Goal: Task Accomplishment & Management: Use online tool/utility

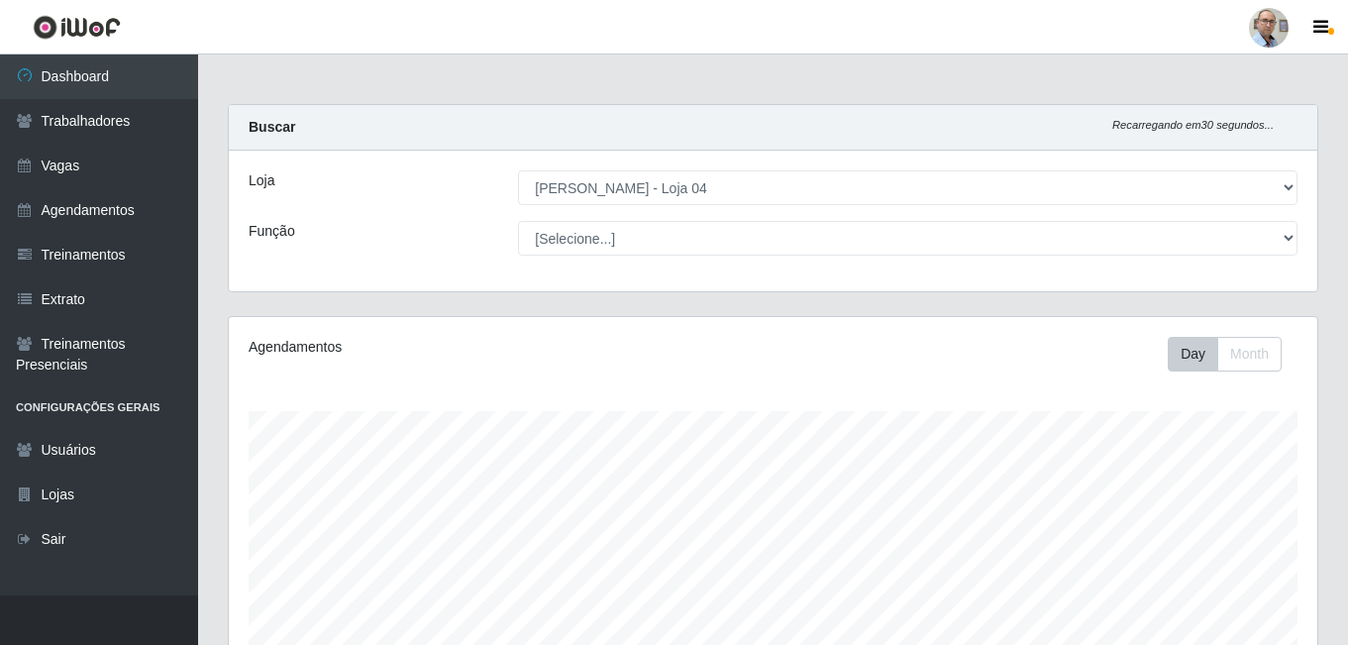
select select "251"
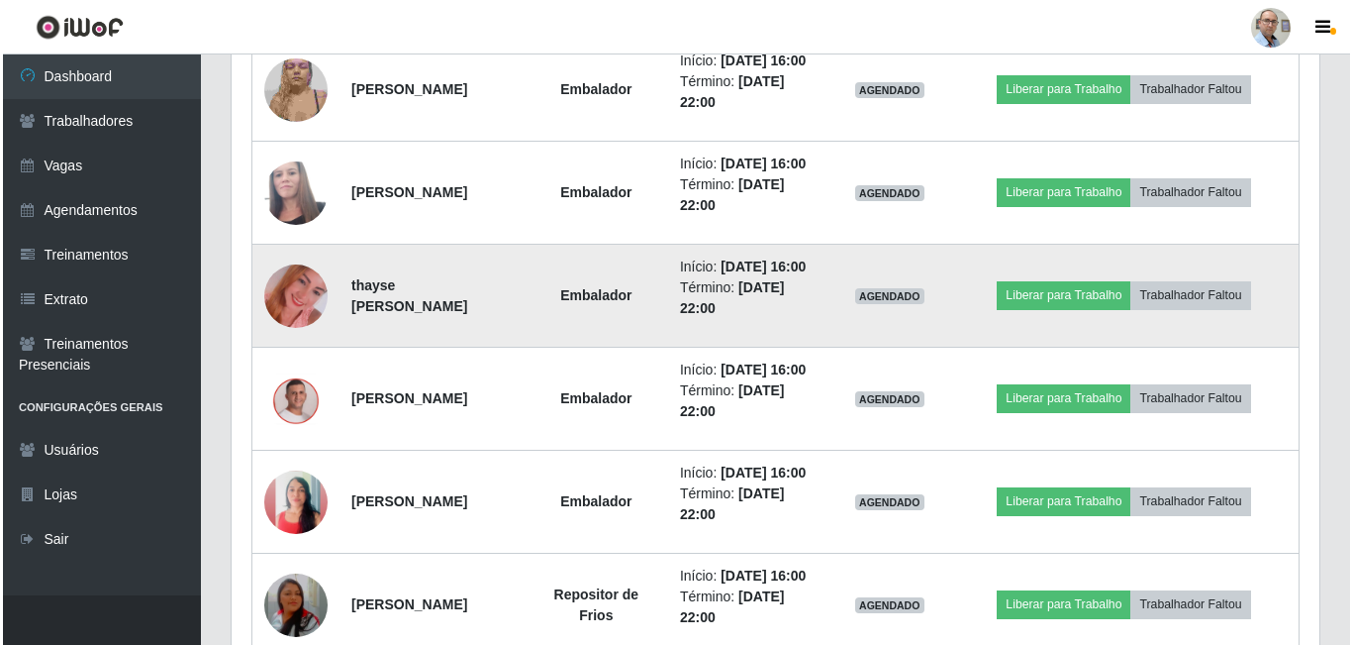
scroll to position [1481, 0]
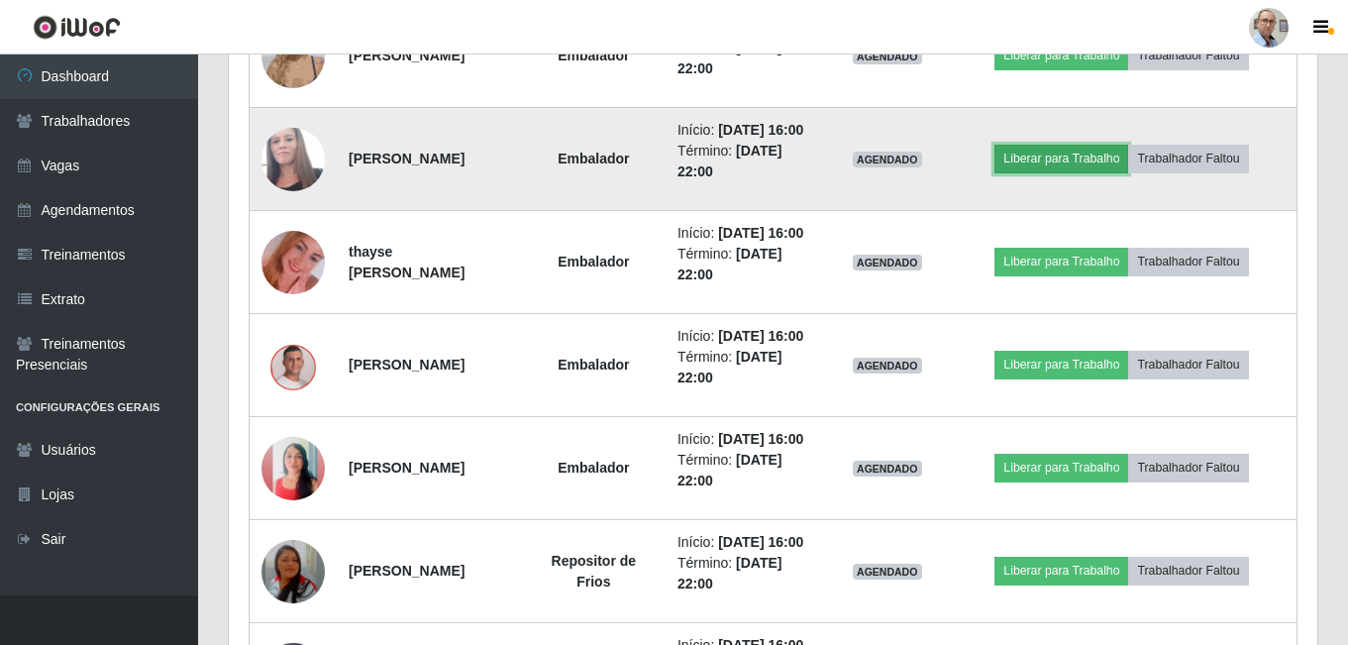
click at [1079, 172] on button "Liberar para Trabalho" at bounding box center [1061, 159] width 134 height 28
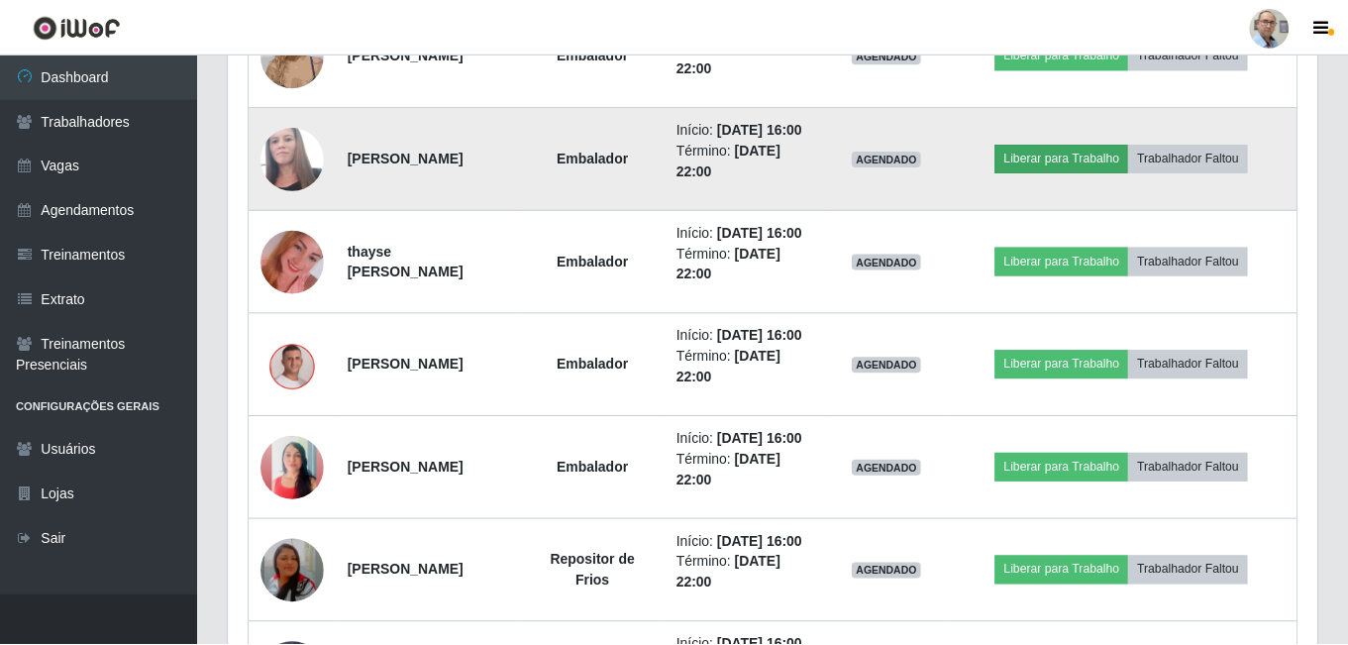
scroll to position [411, 1078]
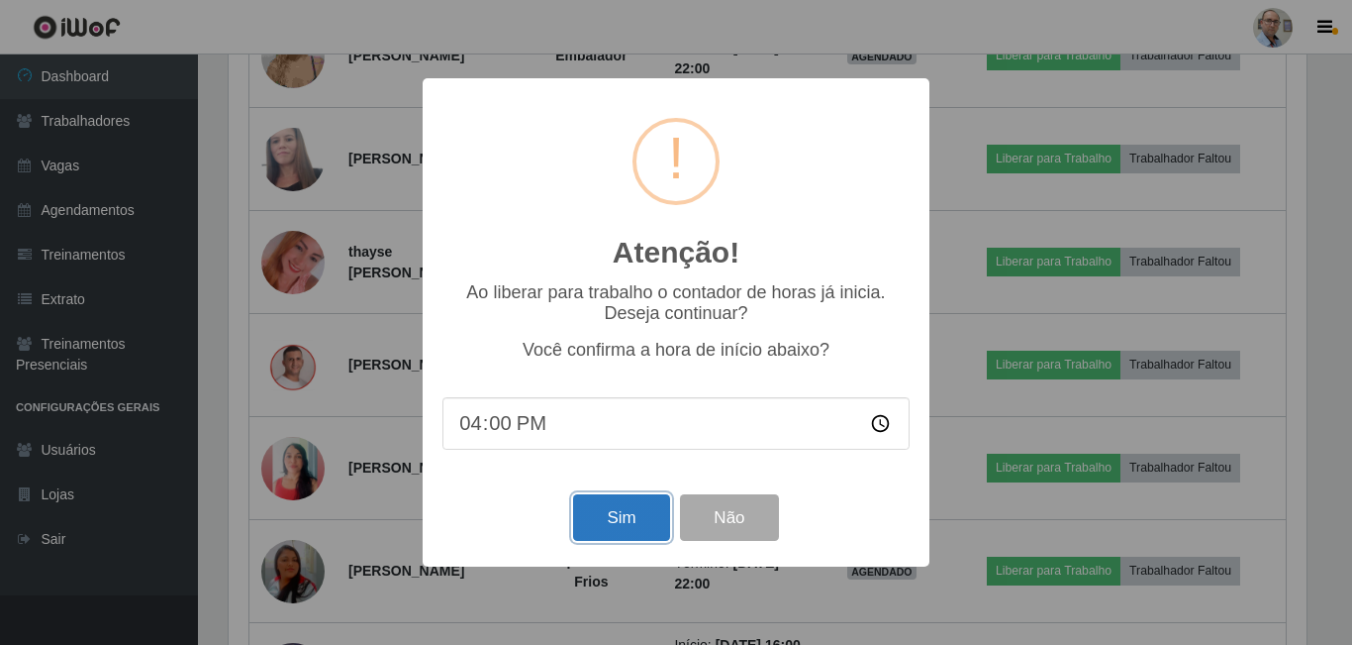
click at [601, 516] on button "Sim" at bounding box center [621, 517] width 96 height 47
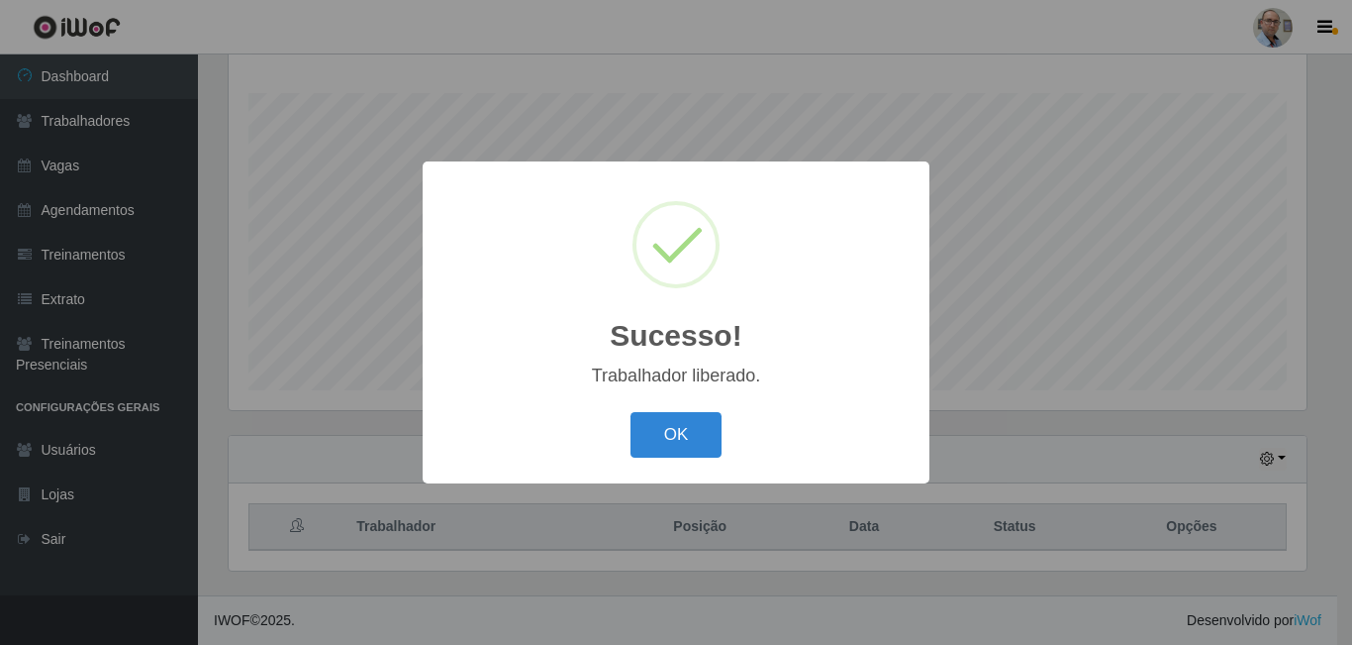
click at [1009, 401] on div "Sucesso! × Trabalhador liberado. OK Cancel" at bounding box center [676, 322] width 1352 height 645
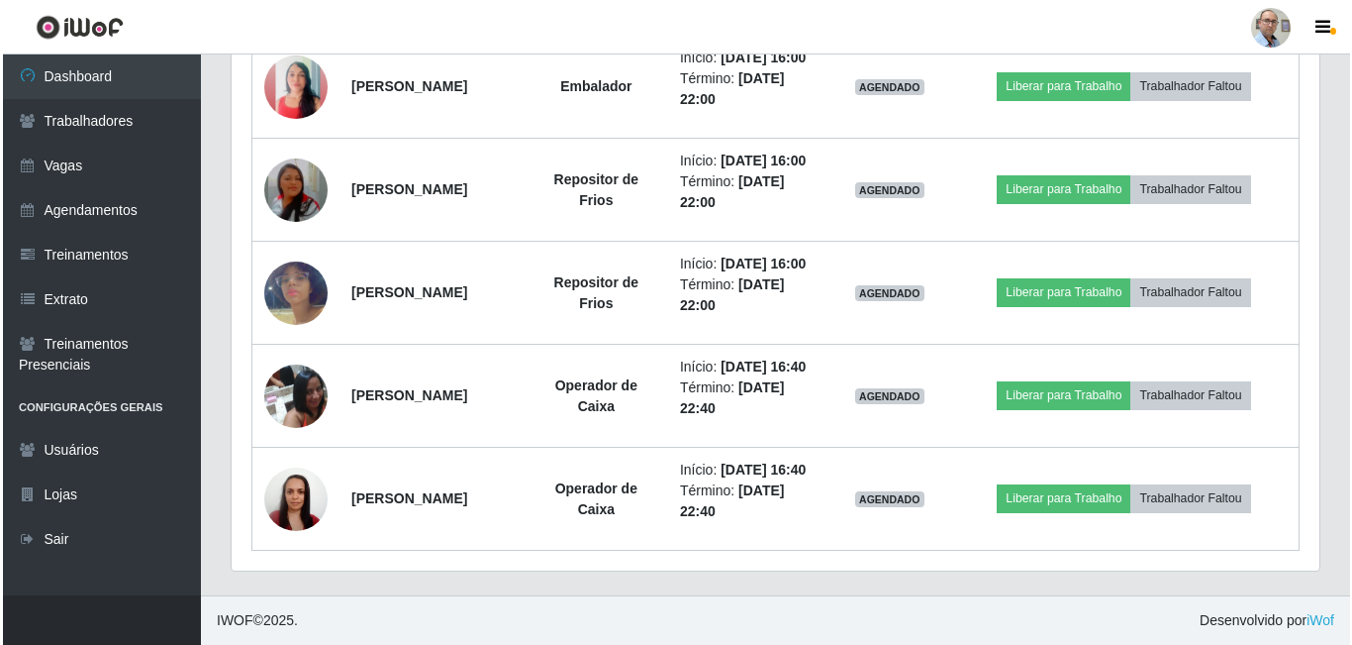
scroll to position [2001, 0]
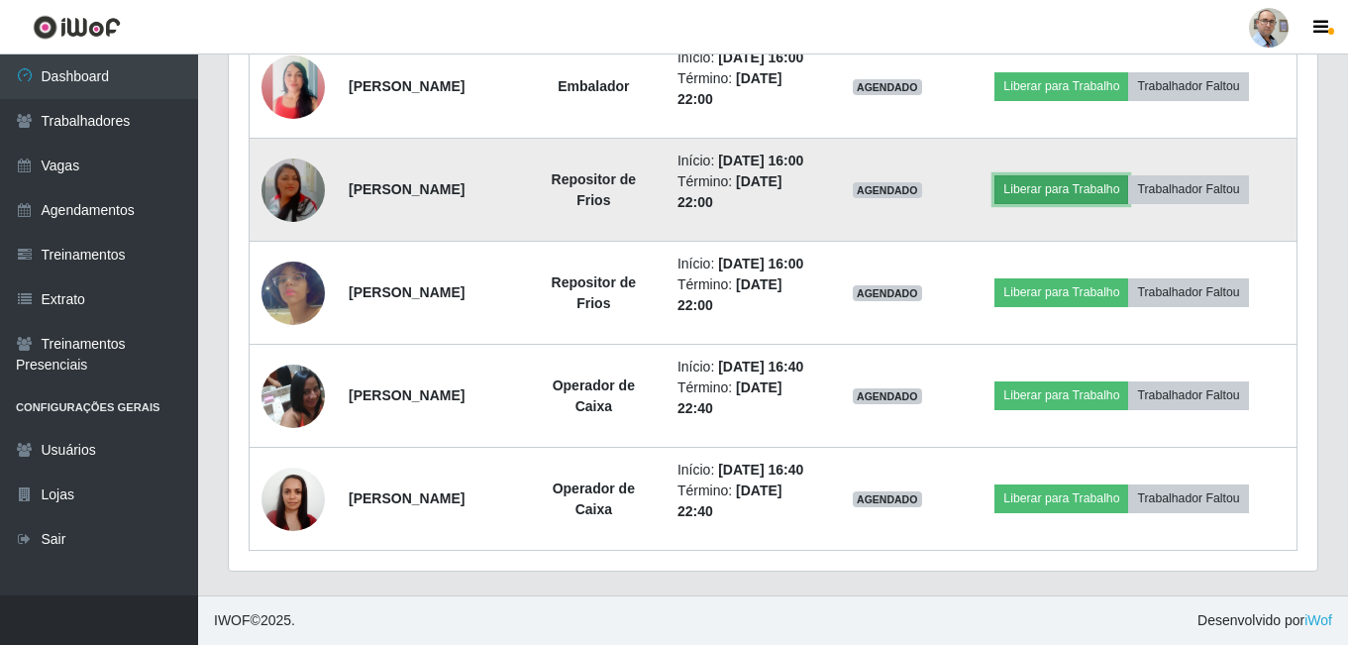
click at [1089, 203] on button "Liberar para Trabalho" at bounding box center [1061, 189] width 134 height 28
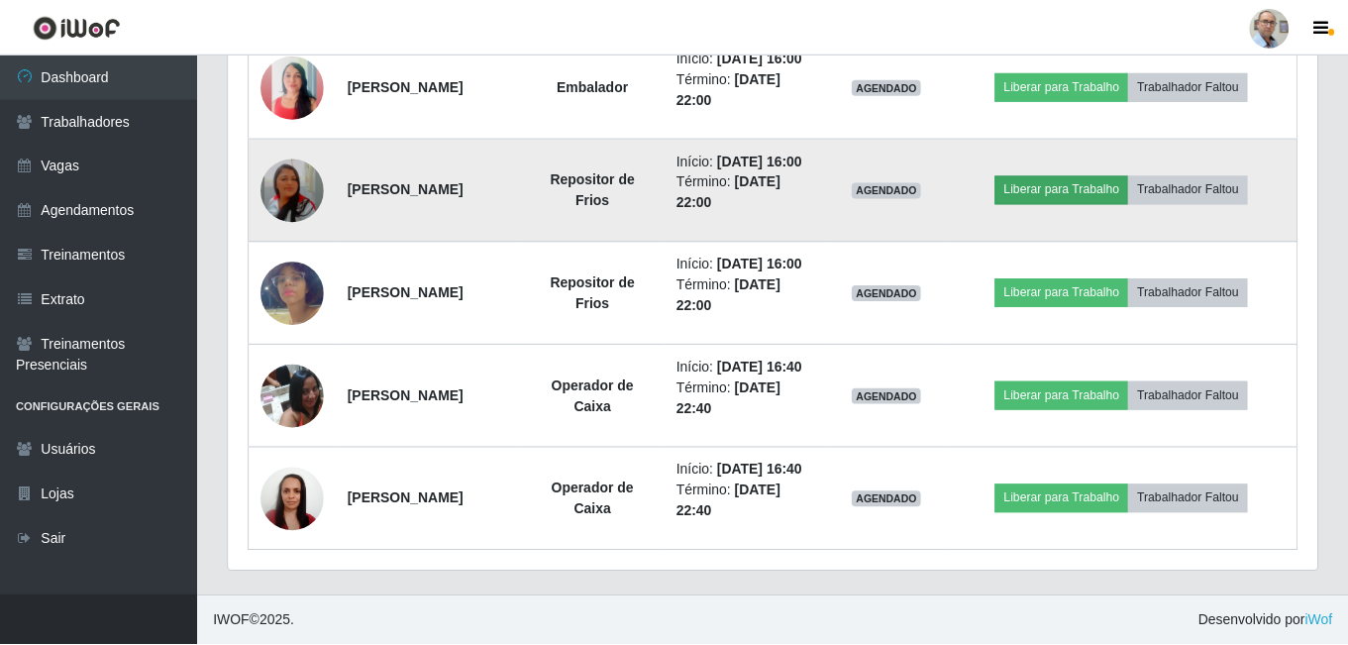
scroll to position [411, 1078]
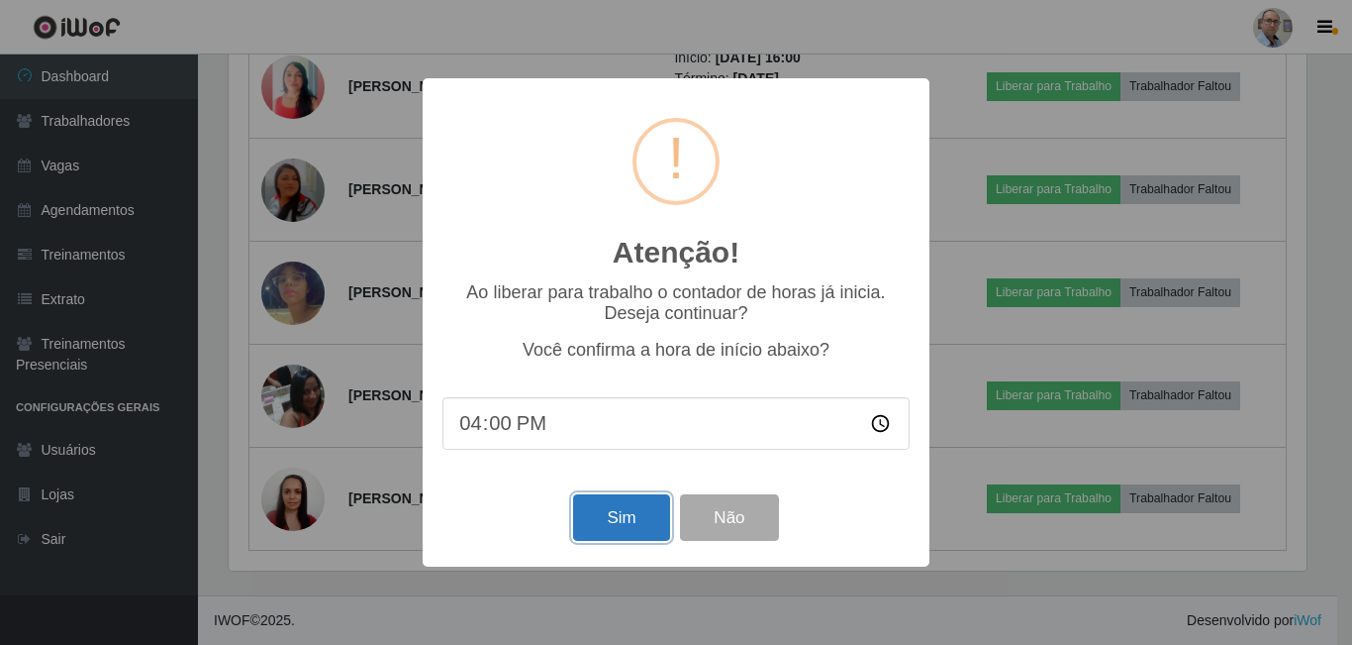
click at [632, 507] on button "Sim" at bounding box center [621, 517] width 96 height 47
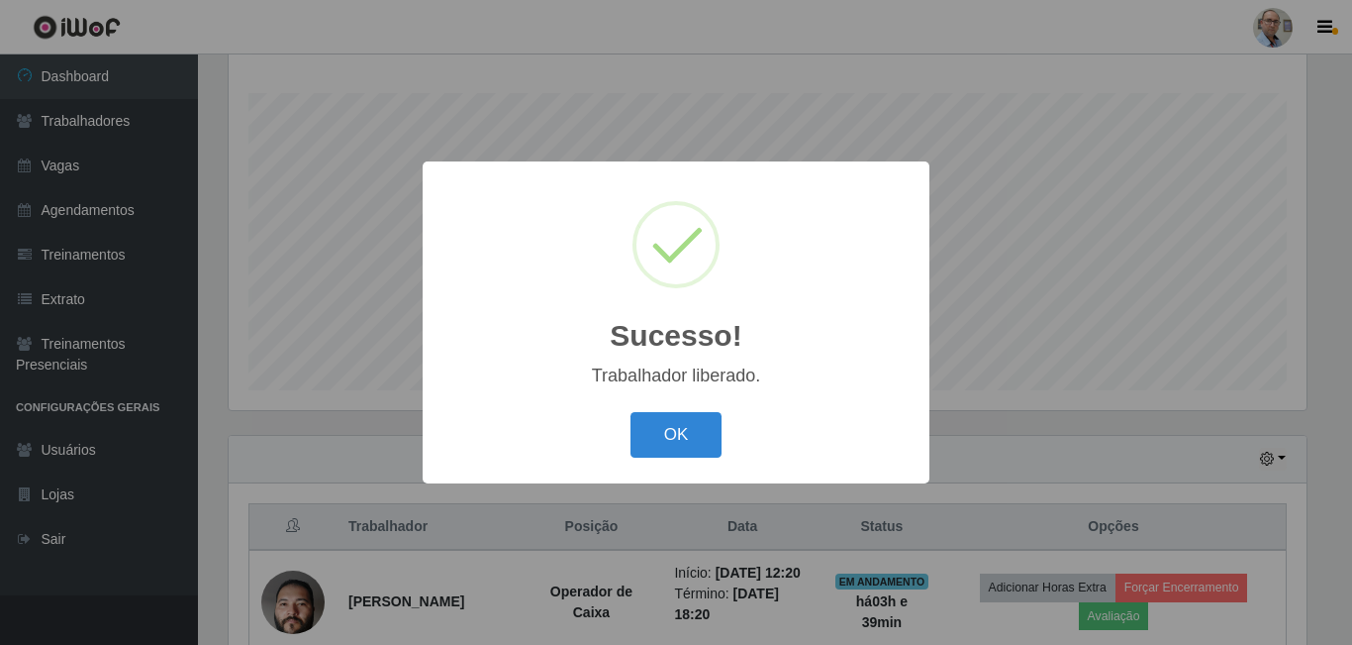
click at [1123, 413] on div "Sucesso! × Trabalhador liberado. OK Cancel" at bounding box center [676, 322] width 1352 height 645
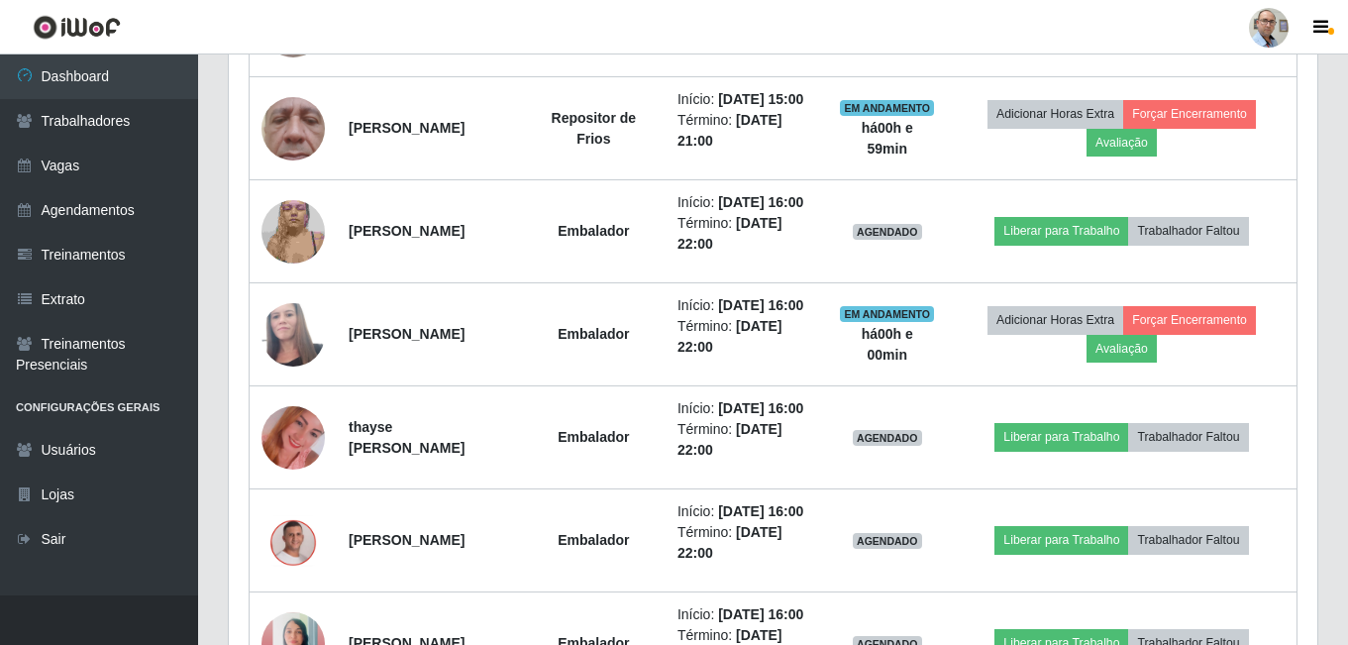
scroll to position [1308, 0]
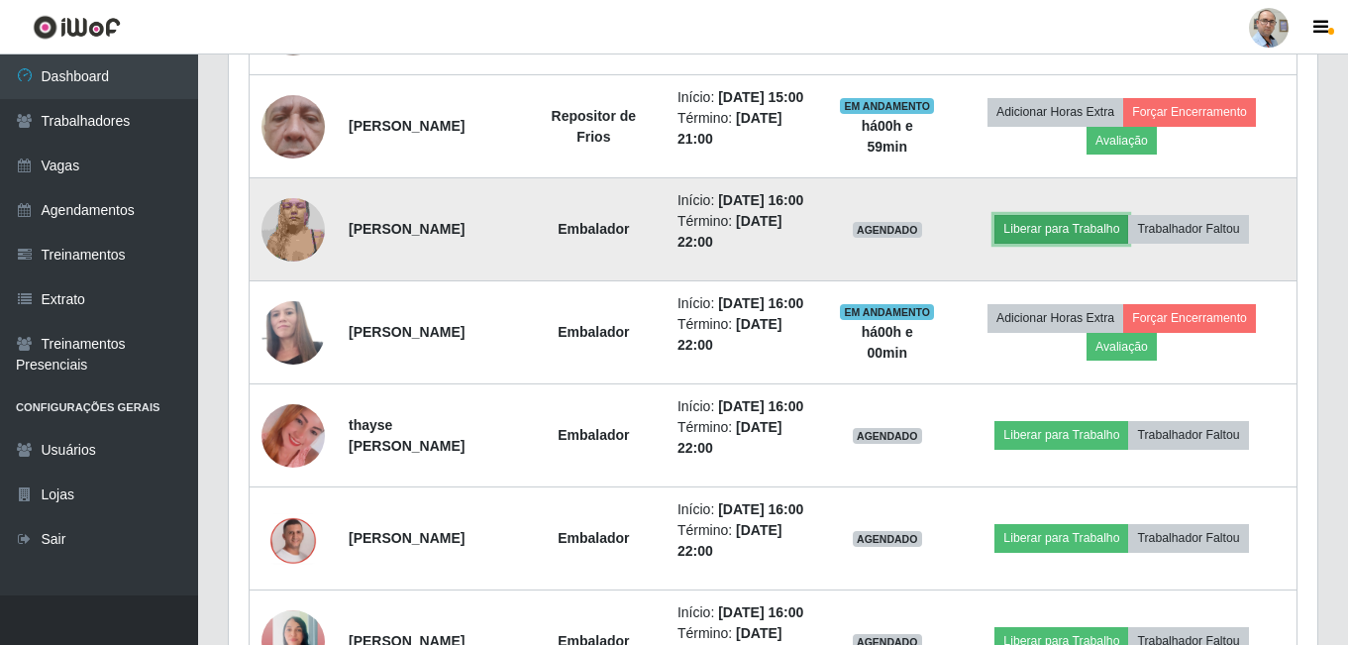
click at [1079, 243] on button "Liberar para Trabalho" at bounding box center [1061, 229] width 134 height 28
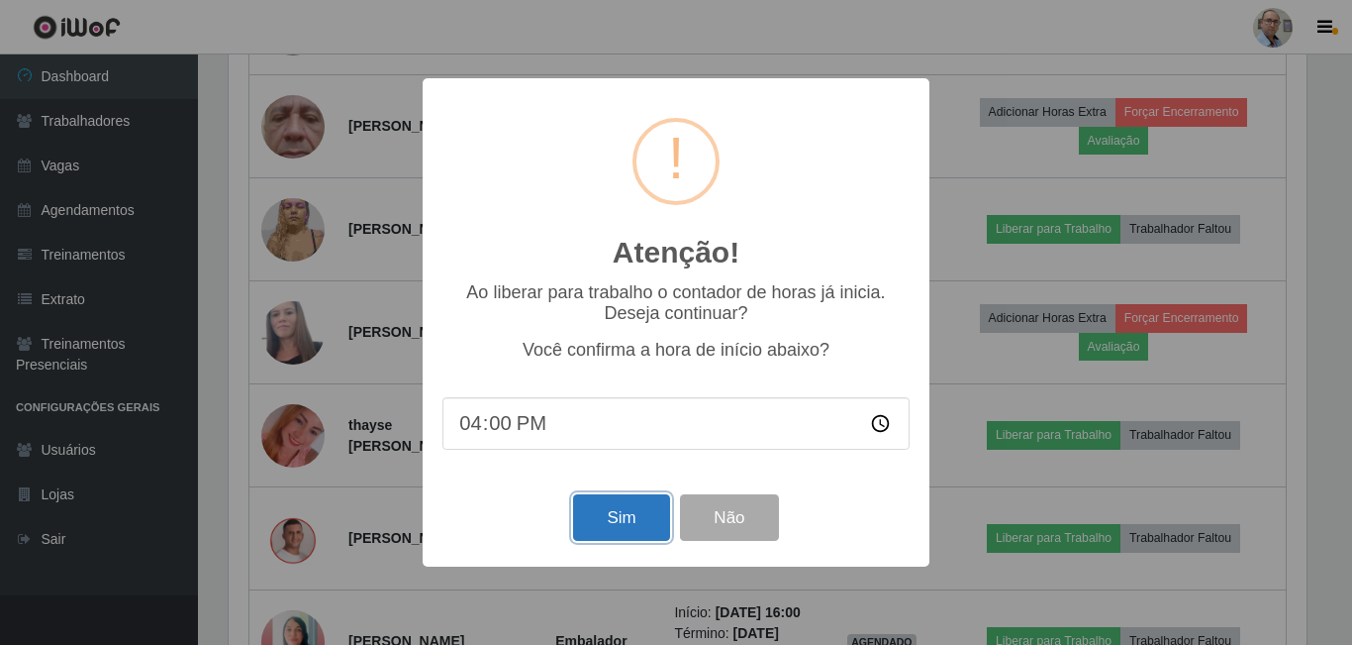
click at [586, 530] on button "Sim" at bounding box center [621, 517] width 96 height 47
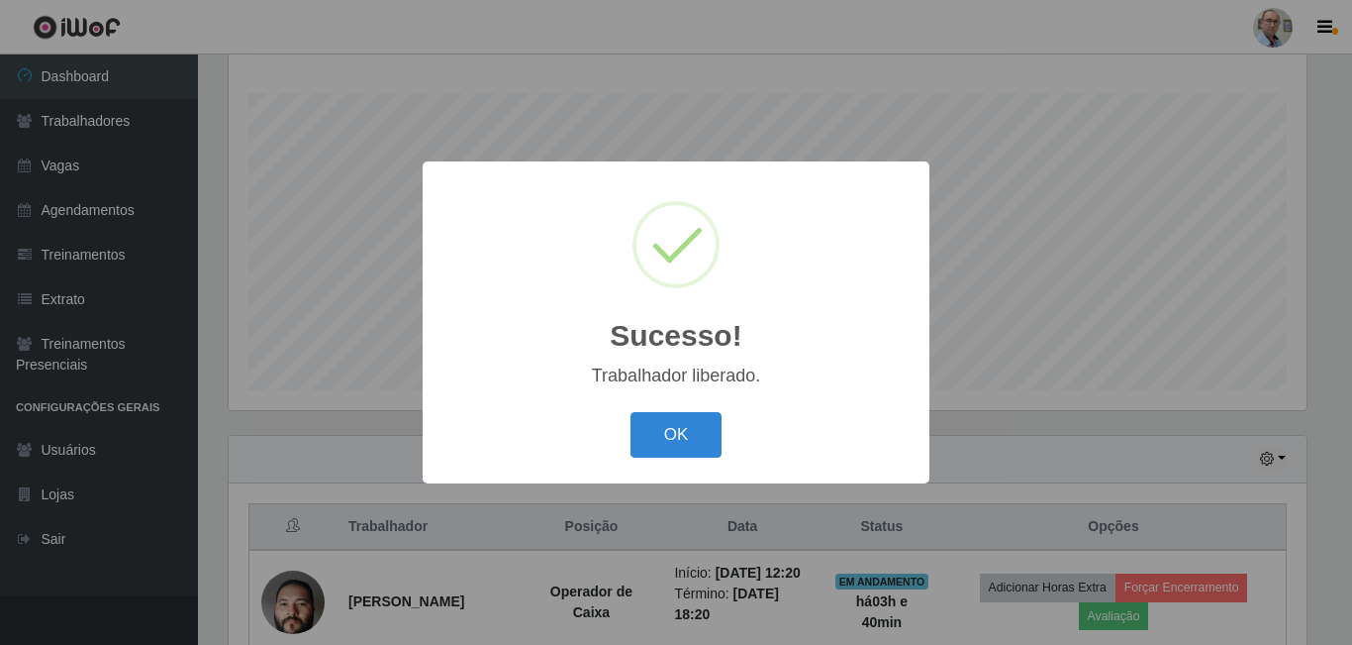
click at [368, 376] on div "Sucesso! × Trabalhador liberado. OK Cancel" at bounding box center [676, 322] width 1352 height 645
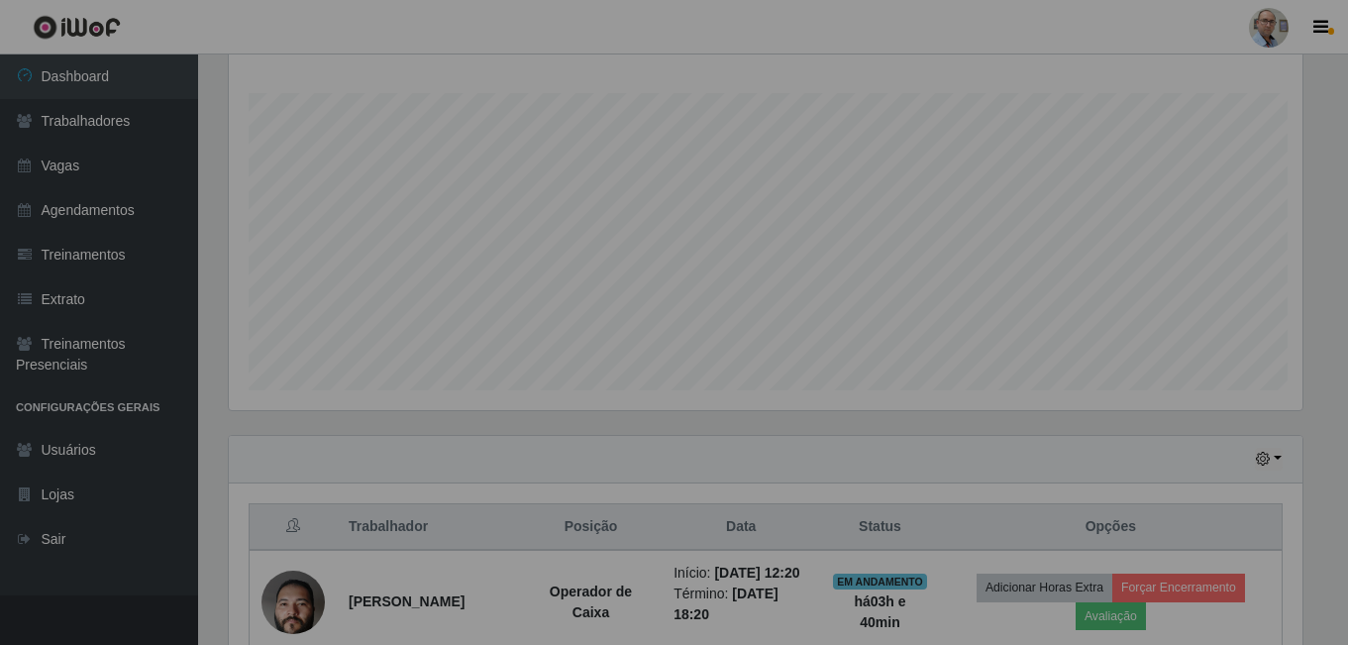
scroll to position [0, 0]
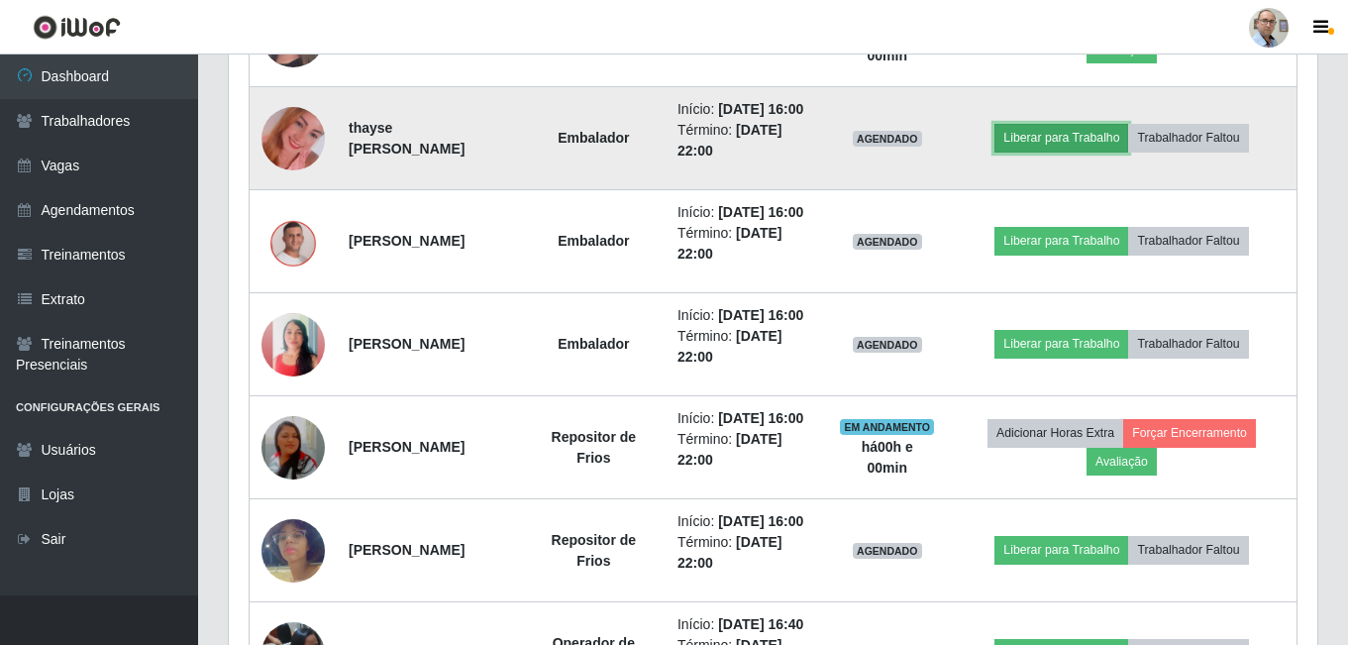
click at [1054, 151] on button "Liberar para Trabalho" at bounding box center [1061, 138] width 134 height 28
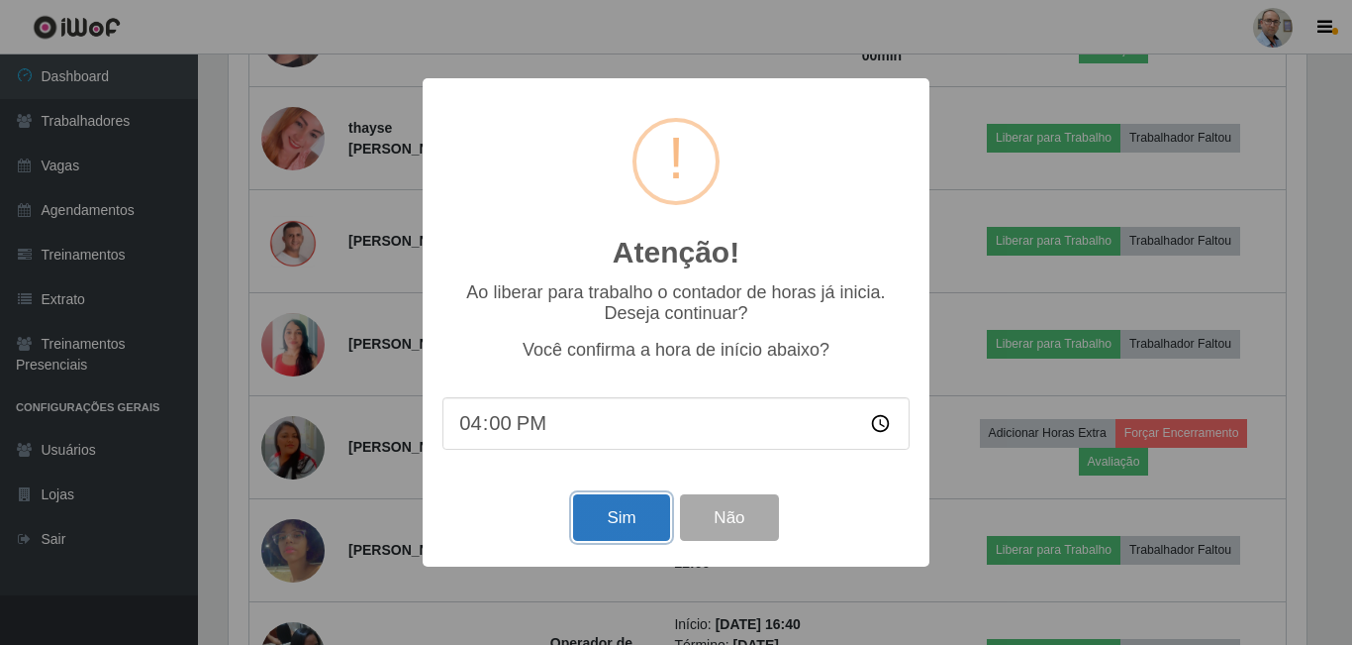
click at [613, 517] on button "Sim" at bounding box center [621, 517] width 96 height 47
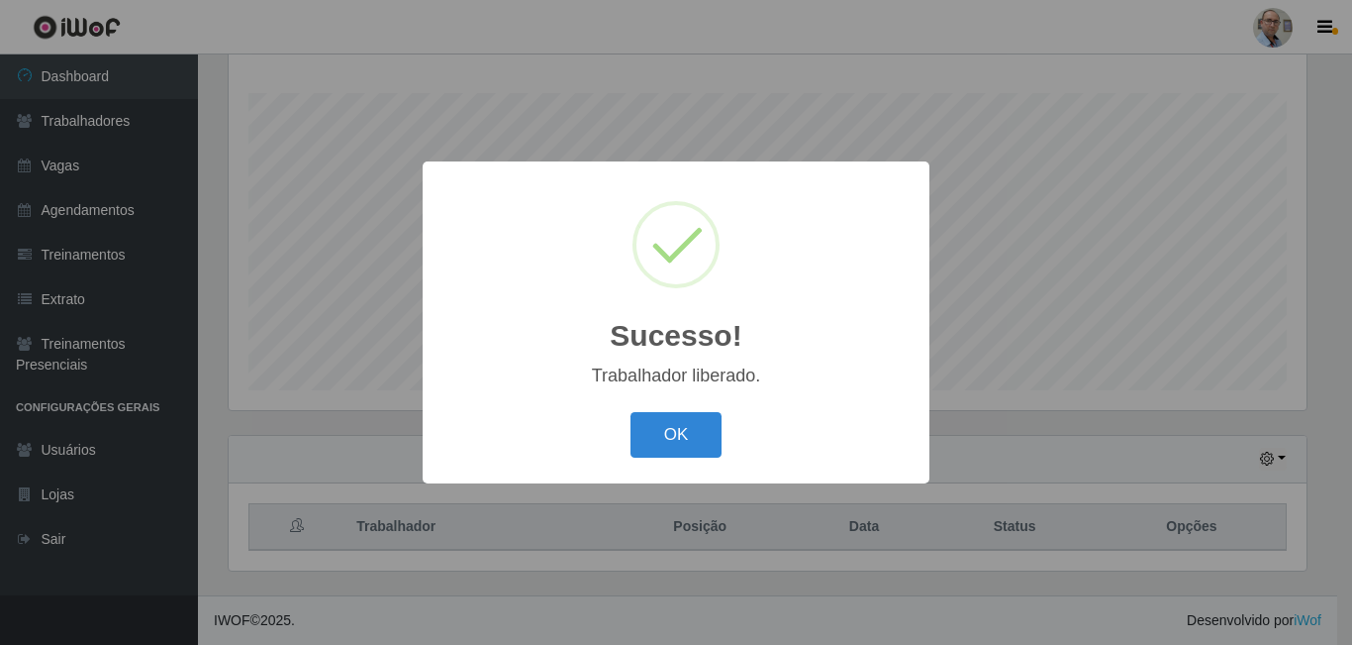
click at [272, 369] on div "Sucesso! × Trabalhador liberado. OK Cancel" at bounding box center [676, 322] width 1352 height 645
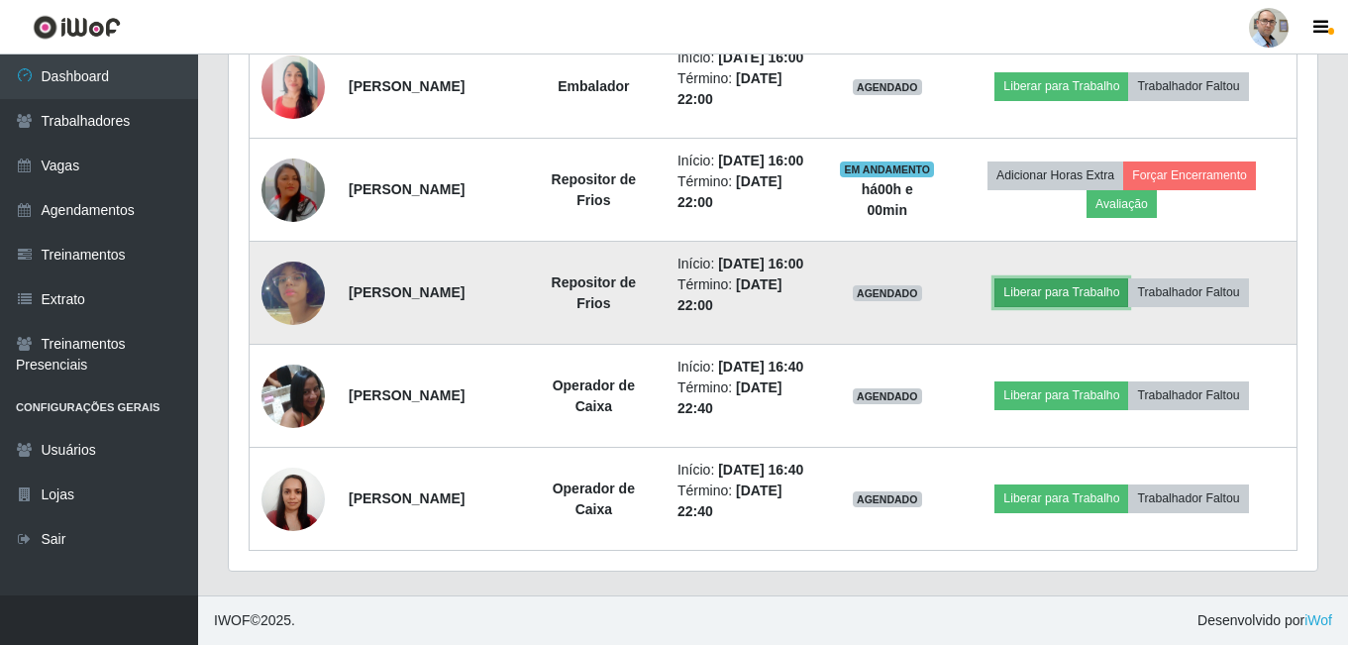
click at [1072, 306] on button "Liberar para Trabalho" at bounding box center [1061, 292] width 134 height 28
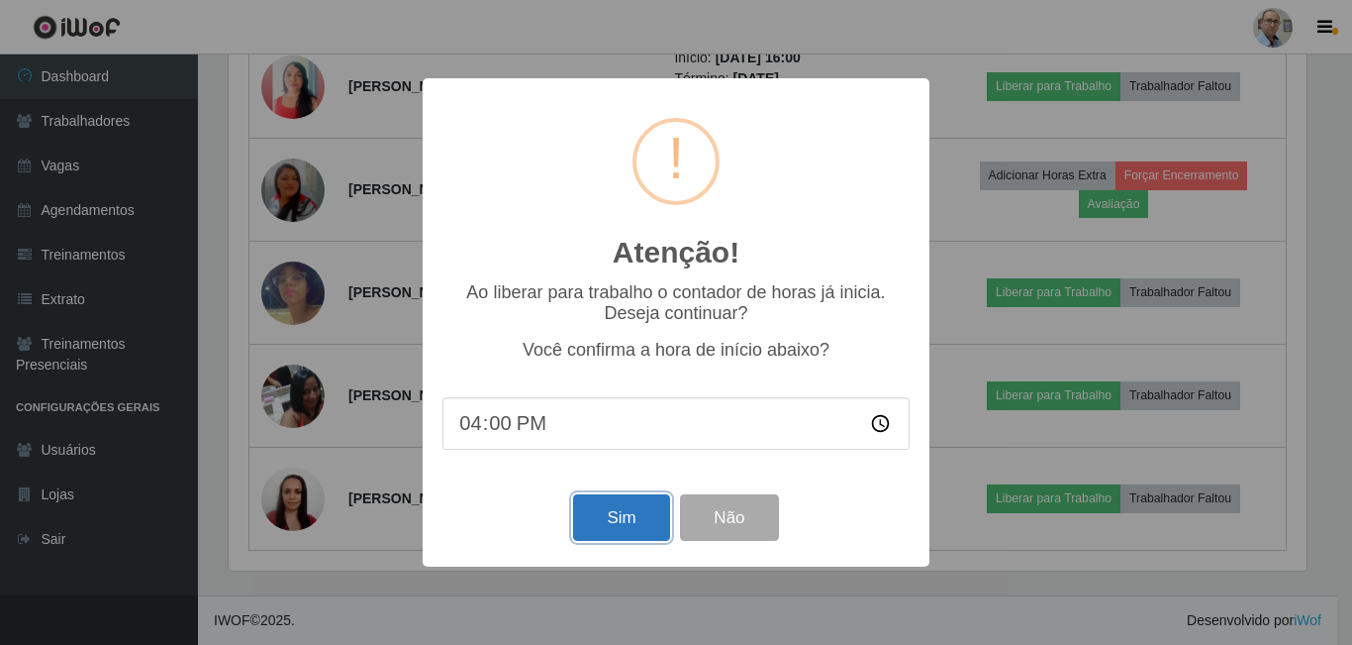
click at [598, 520] on button "Sim" at bounding box center [621, 517] width 96 height 47
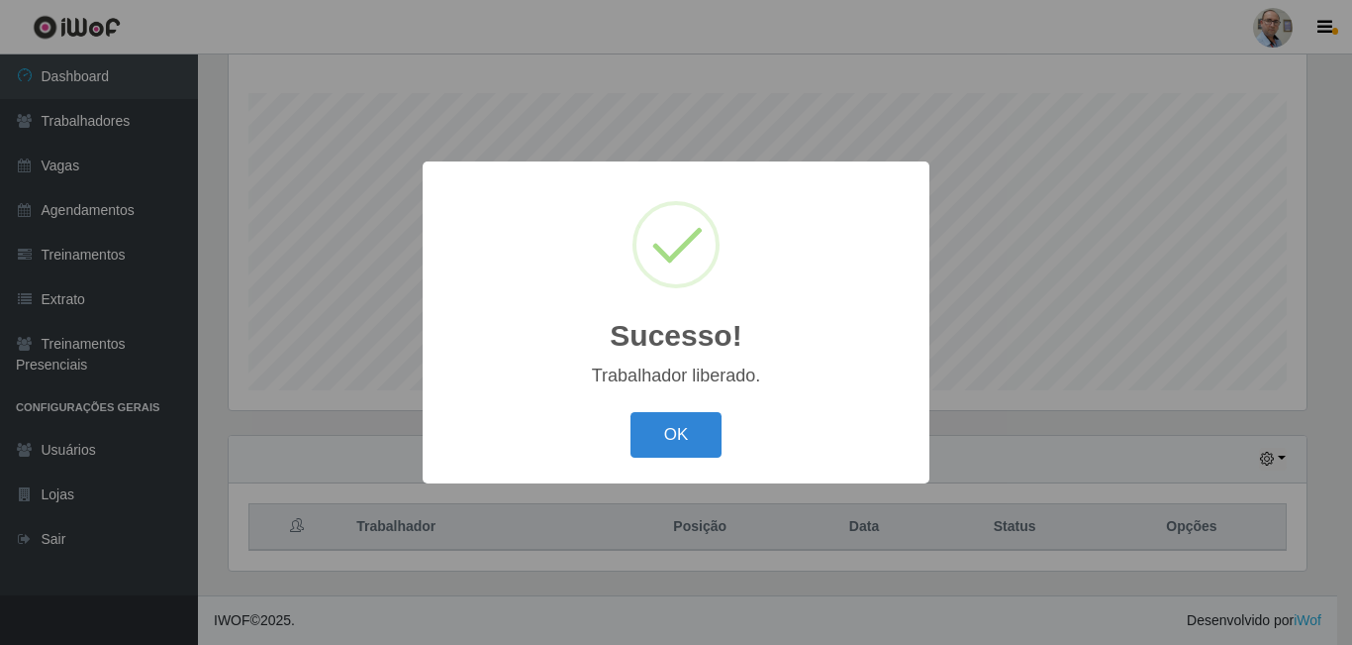
click at [215, 389] on div "Sucesso! × Trabalhador liberado. OK Cancel" at bounding box center [676, 322] width 1352 height 645
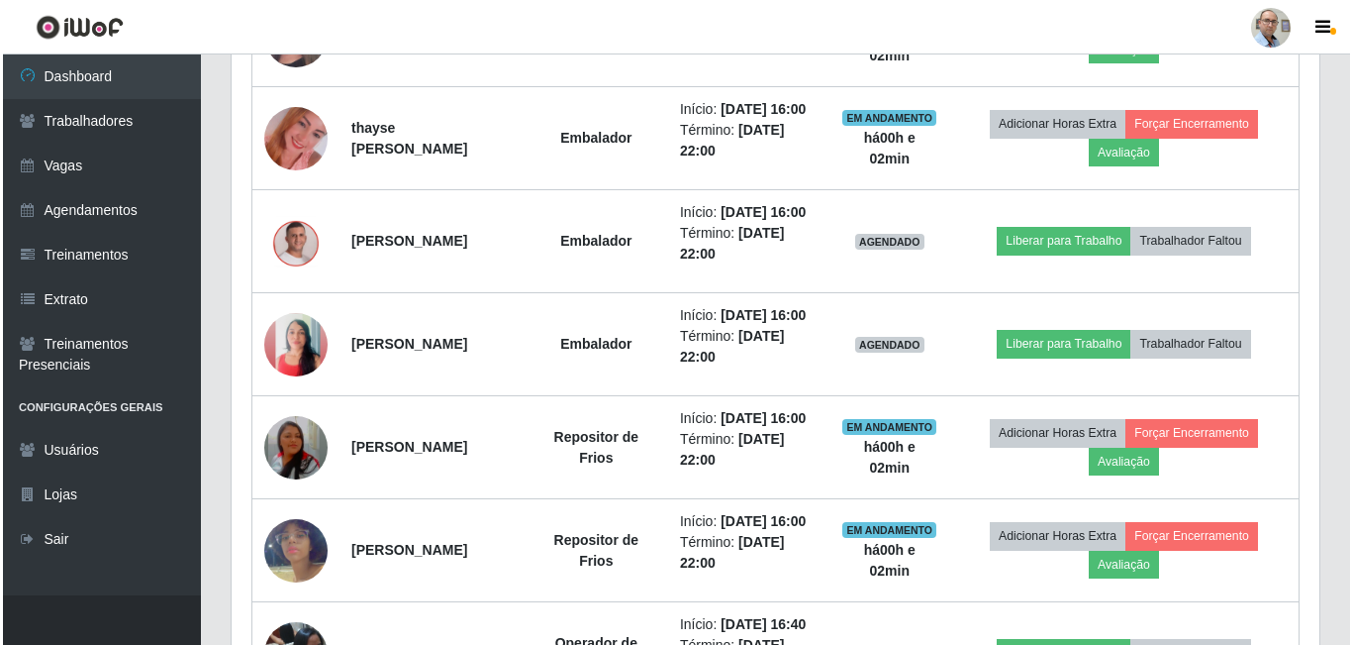
scroll to position [1704, 0]
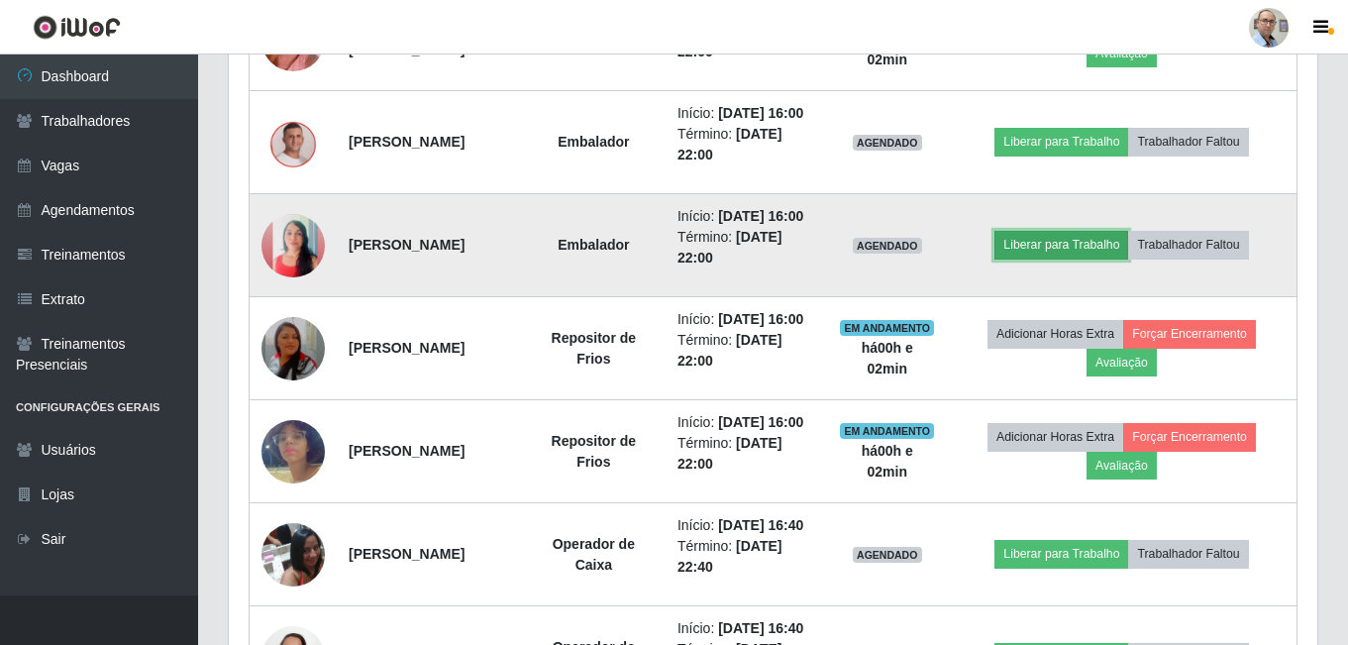
click at [1064, 258] on button "Liberar para Trabalho" at bounding box center [1061, 245] width 134 height 28
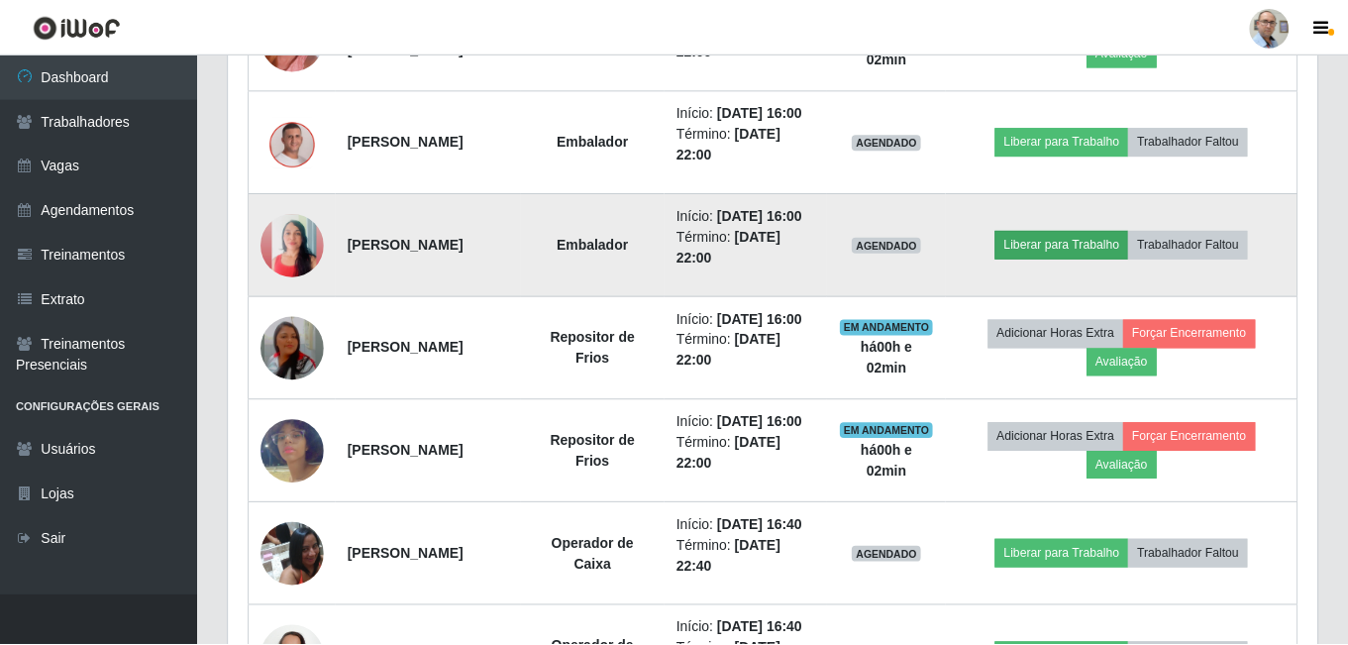
scroll to position [411, 1078]
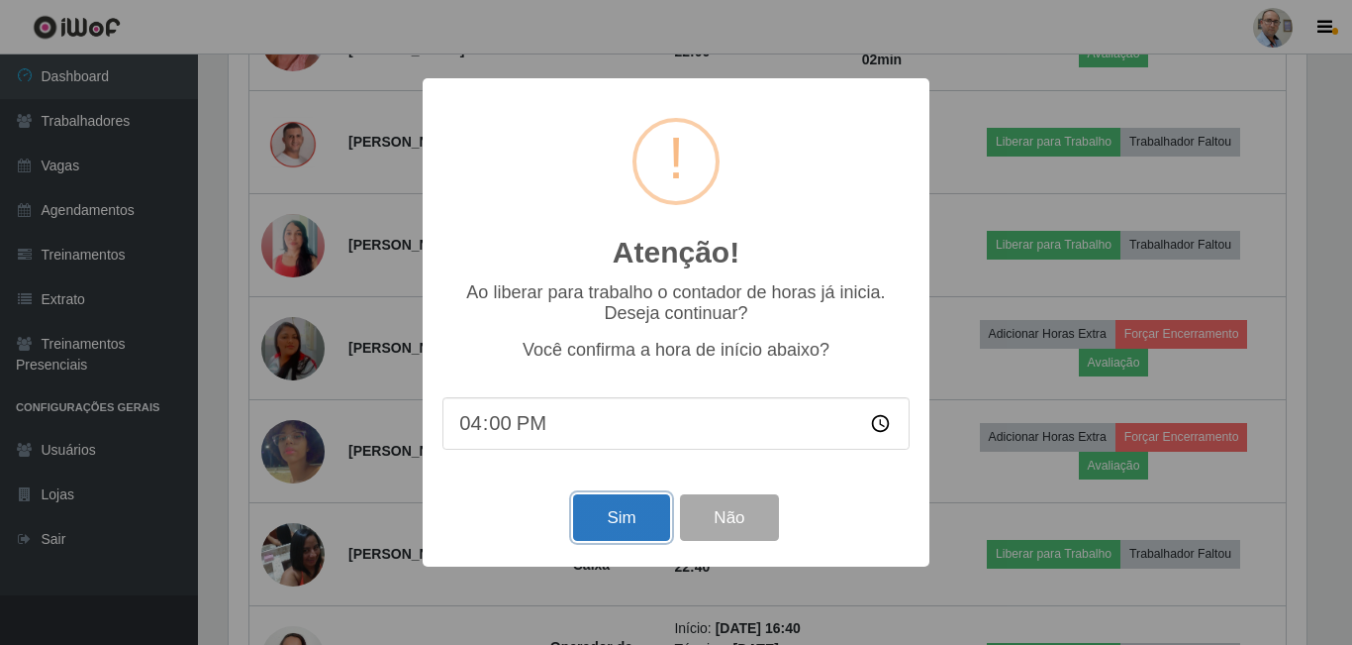
click at [644, 513] on button "Sim" at bounding box center [621, 517] width 96 height 47
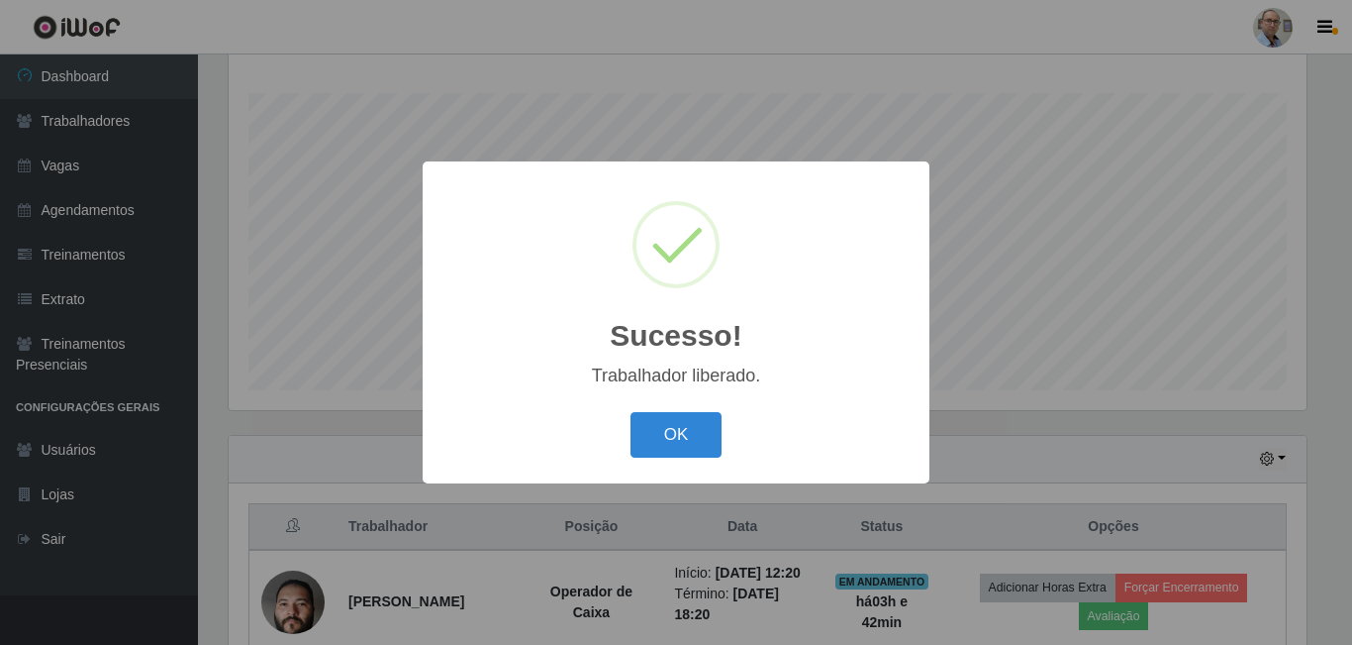
click at [1109, 338] on div "Sucesso! × Trabalhador liberado. OK Cancel" at bounding box center [676, 322] width 1352 height 645
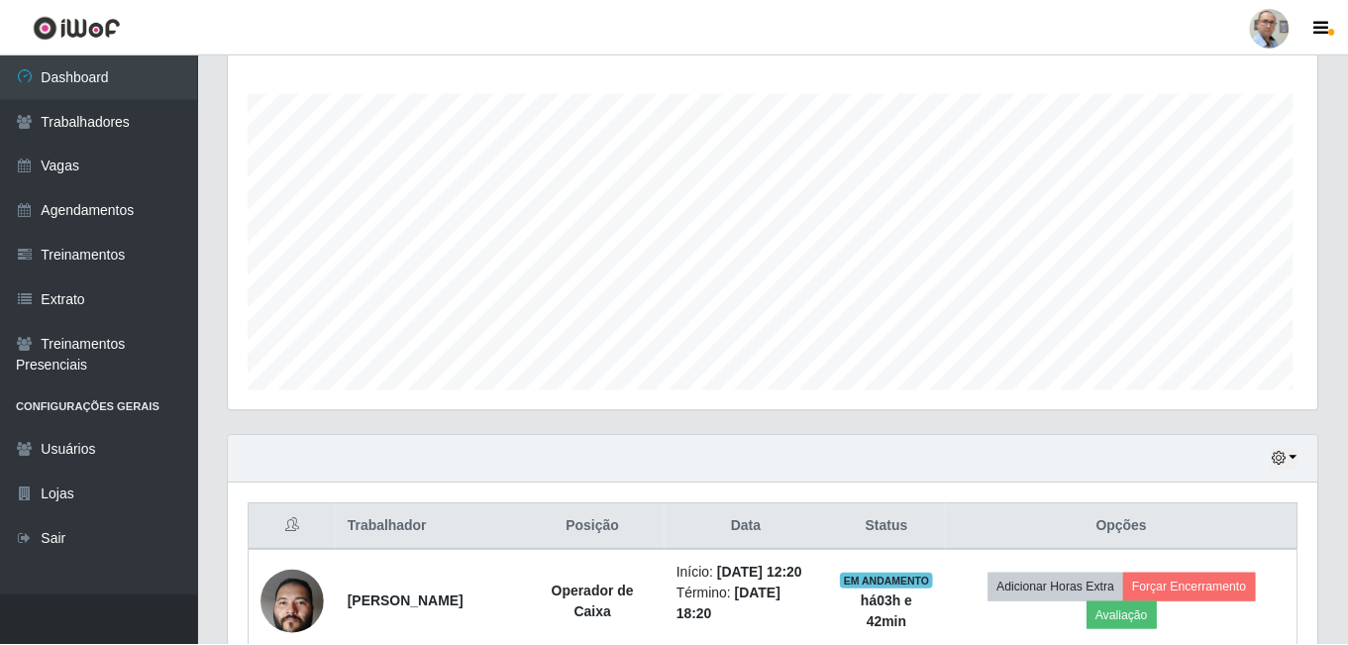
scroll to position [411, 1088]
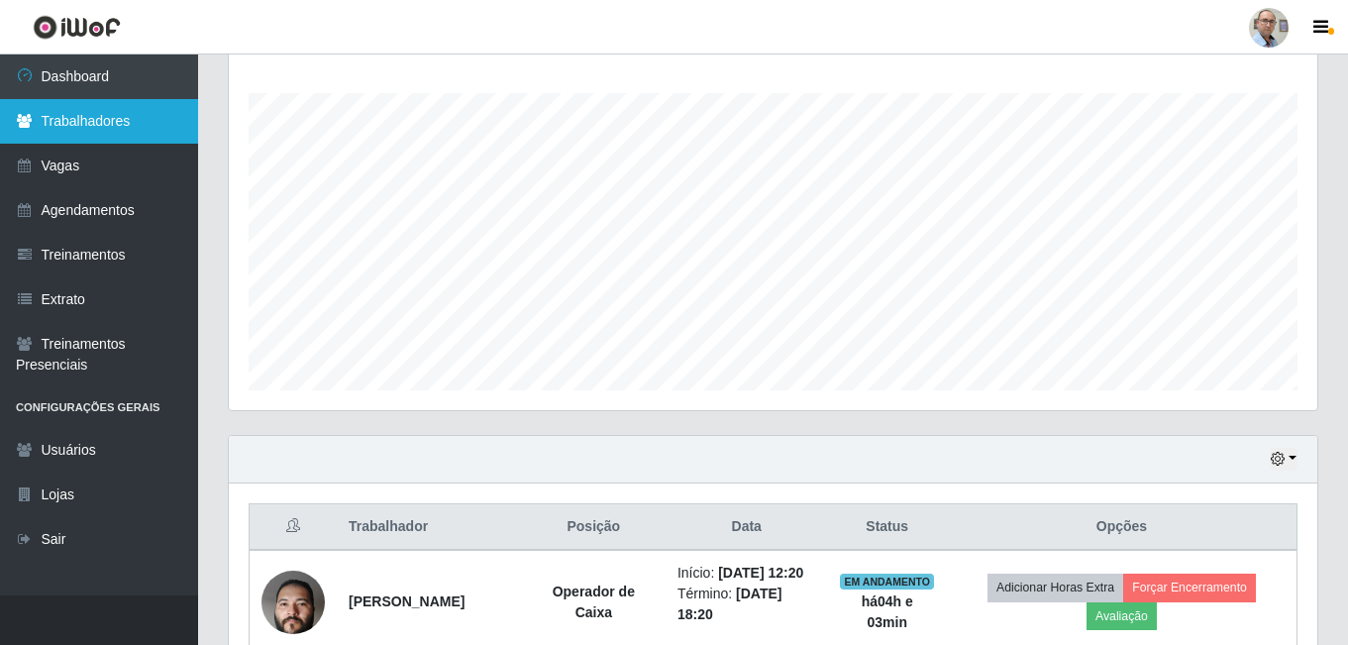
click at [88, 121] on link "Trabalhadores" at bounding box center [99, 121] width 198 height 45
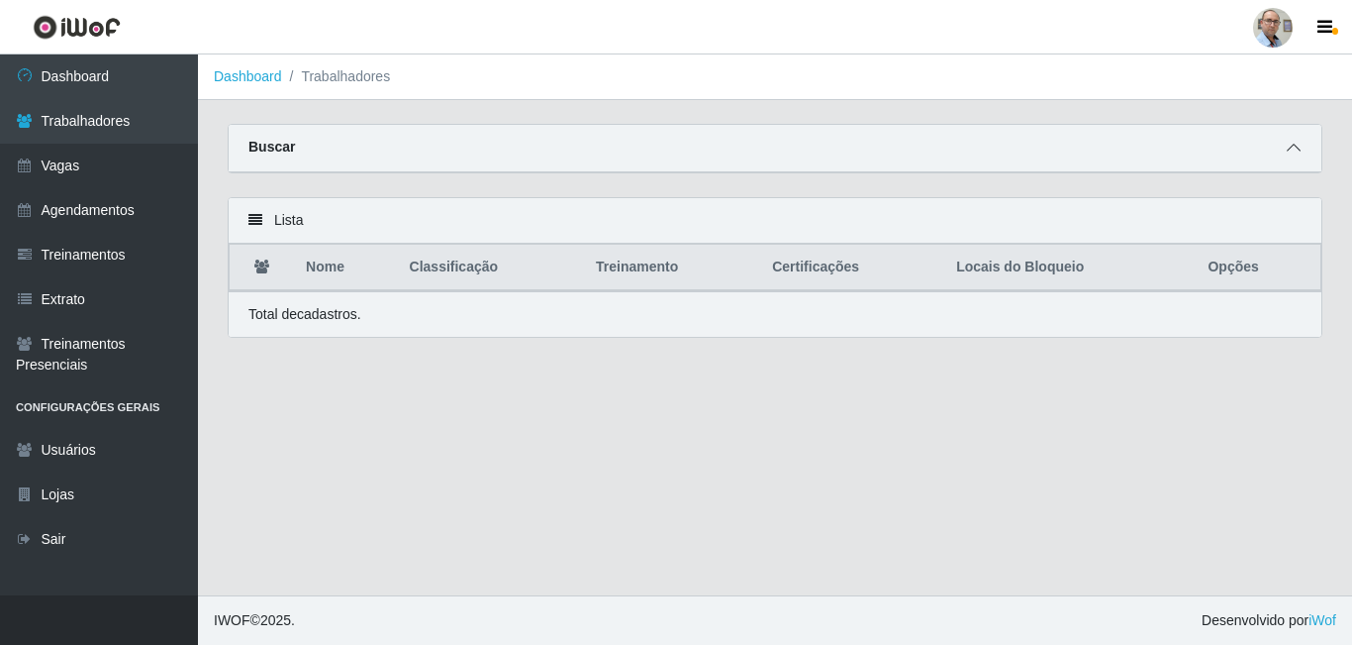
click at [1290, 146] on icon at bounding box center [1294, 148] width 14 height 14
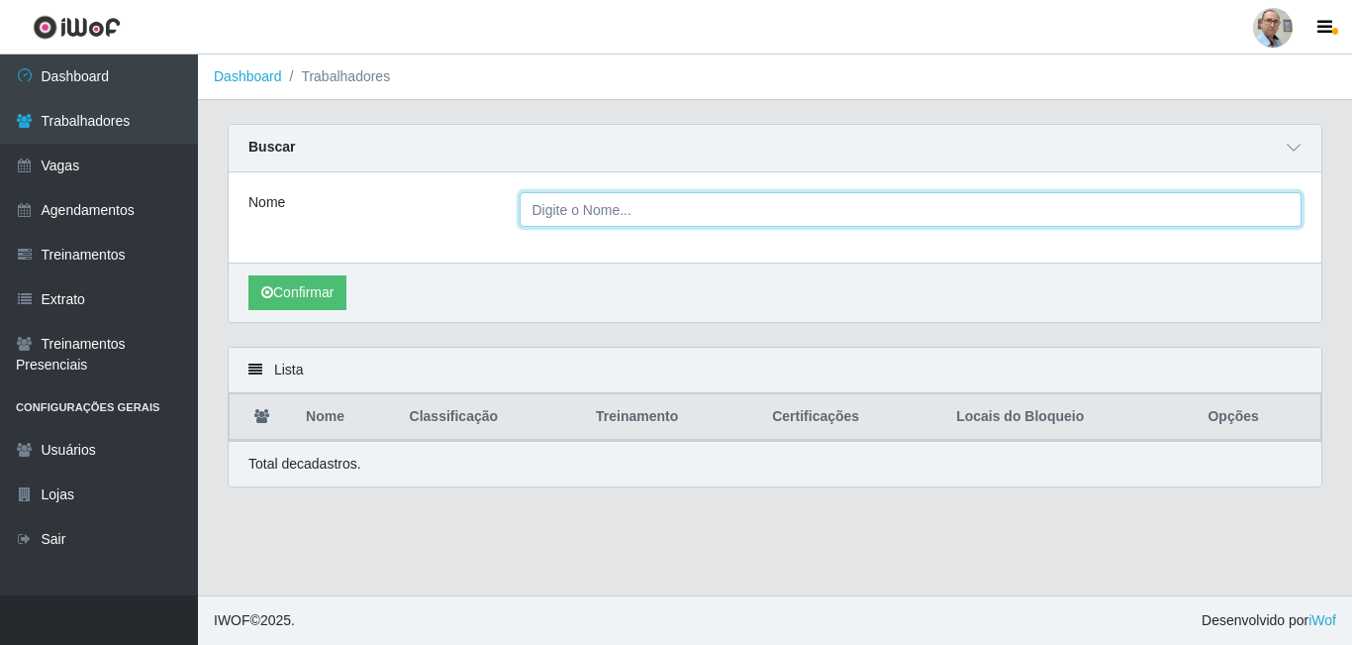
click at [671, 208] on input "Nome" at bounding box center [911, 209] width 783 height 35
type input "[PERSON_NAME]"
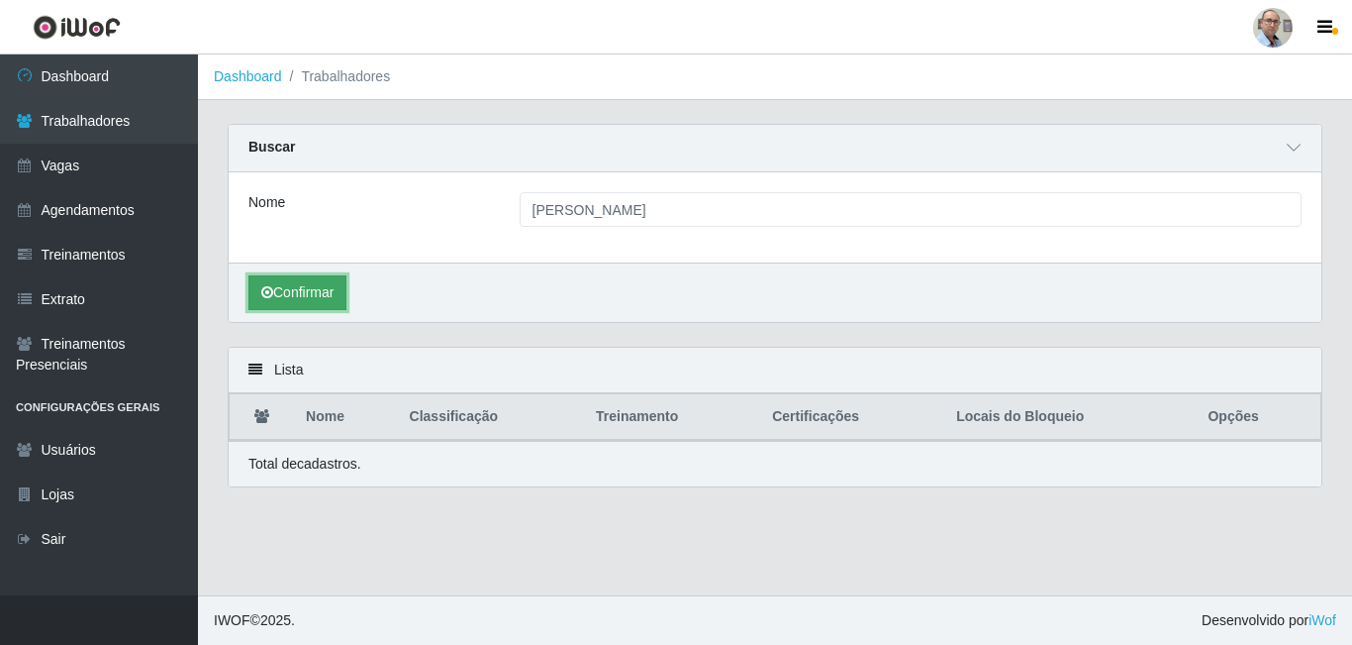
click at [300, 300] on button "Confirmar" at bounding box center [298, 292] width 98 height 35
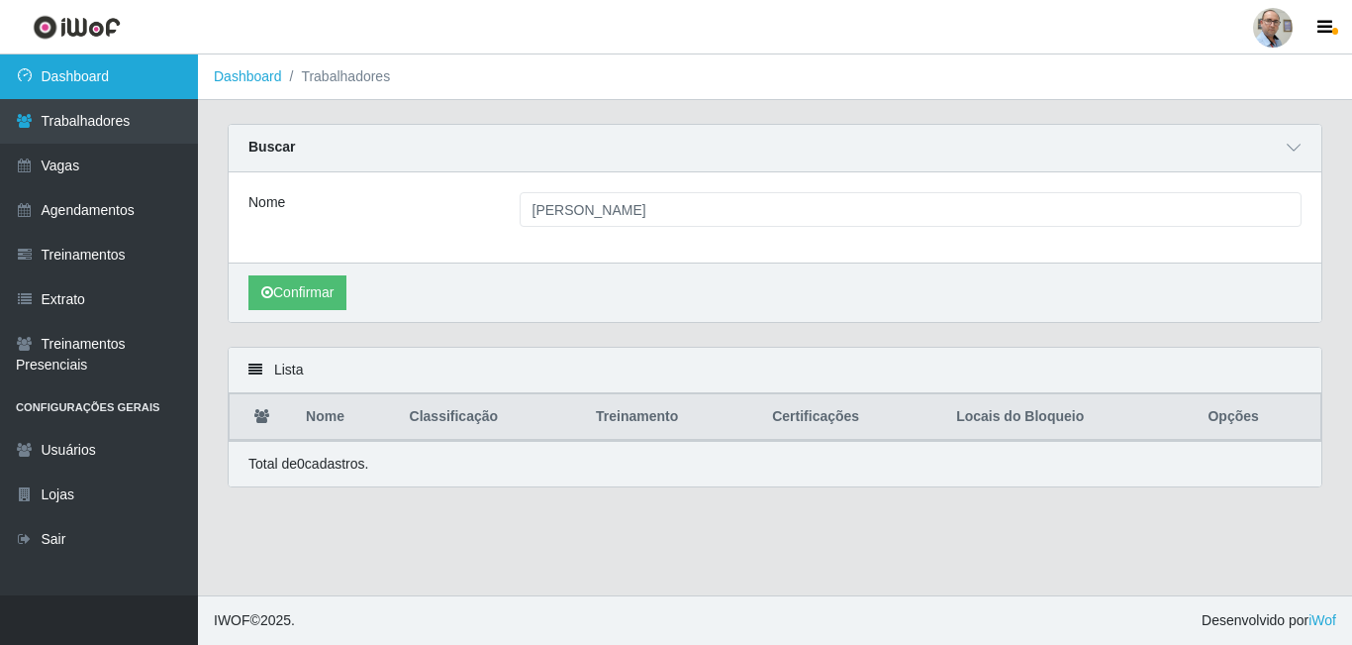
click at [94, 70] on link "Dashboard" at bounding box center [99, 76] width 198 height 45
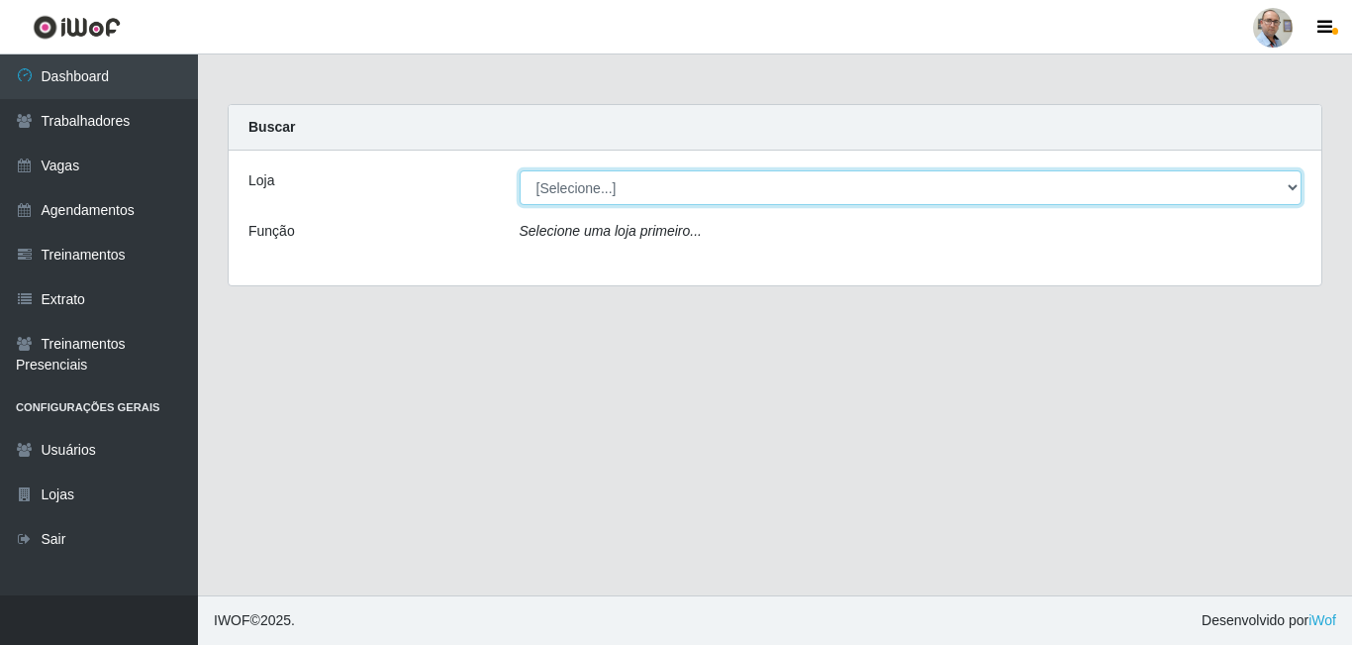
click at [810, 182] on select "[Selecione...] Mar Vermelho - Loja 04" at bounding box center [911, 187] width 783 height 35
select select "251"
click at [520, 170] on select "[Selecione...] Mar Vermelho - Loja 04" at bounding box center [911, 187] width 783 height 35
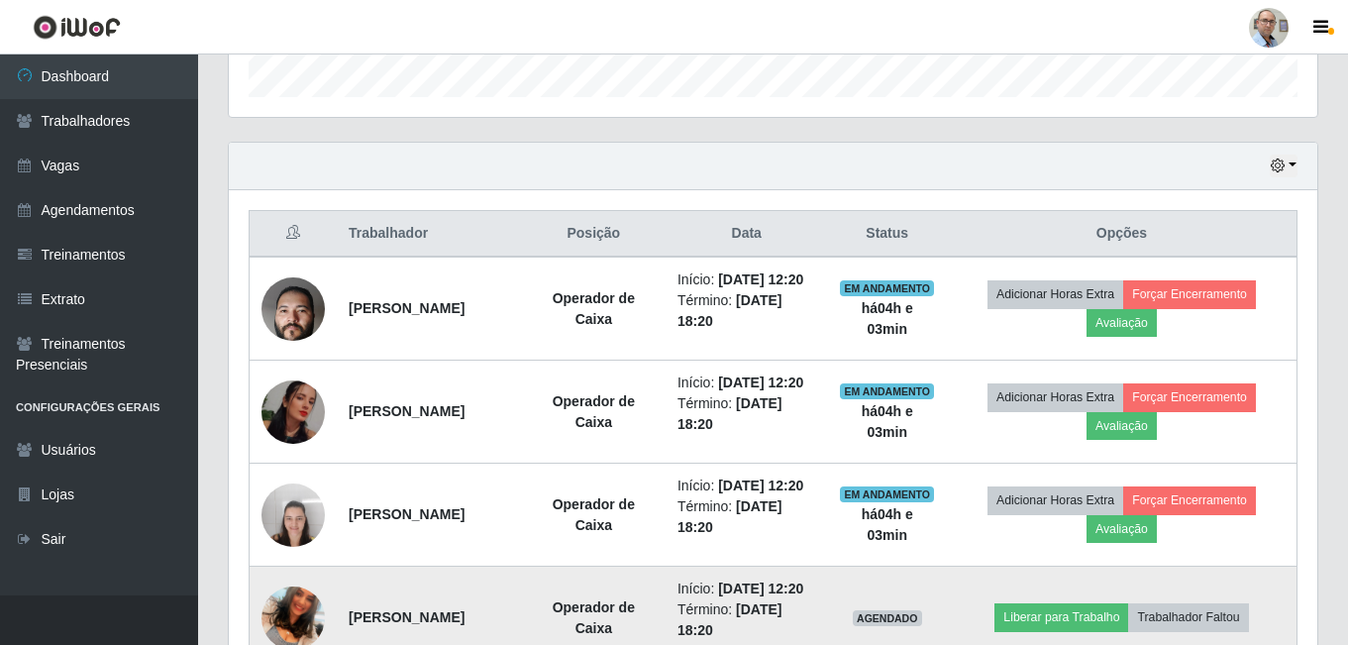
scroll to position [590, 0]
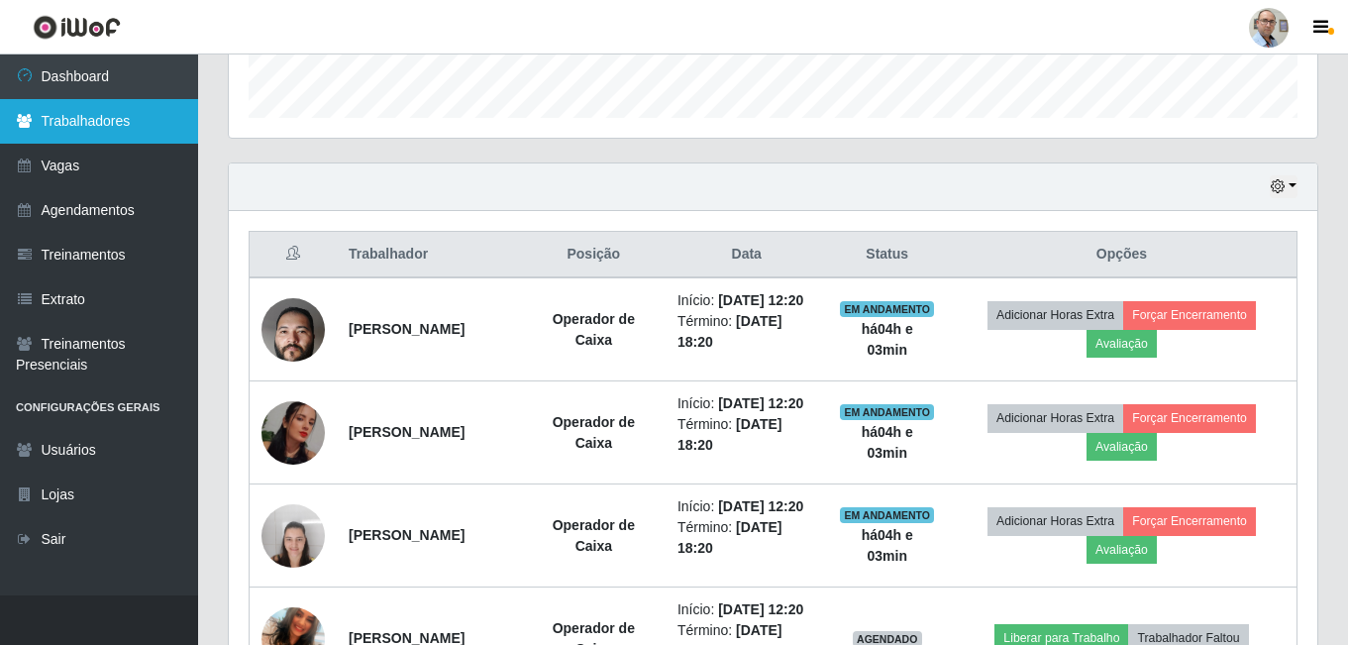
click at [64, 121] on link "Trabalhadores" at bounding box center [99, 121] width 198 height 45
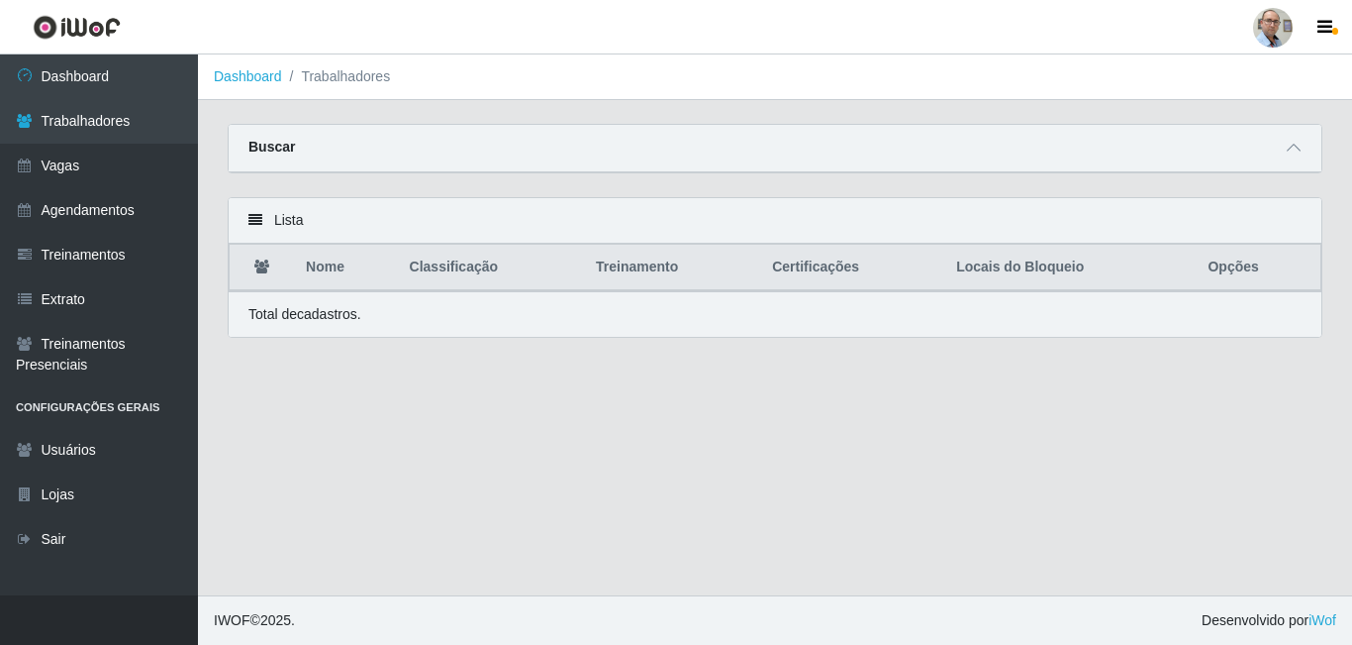
click at [344, 156] on div "Buscar" at bounding box center [775, 149] width 1093 height 48
click at [1294, 146] on icon at bounding box center [1294, 148] width 14 height 14
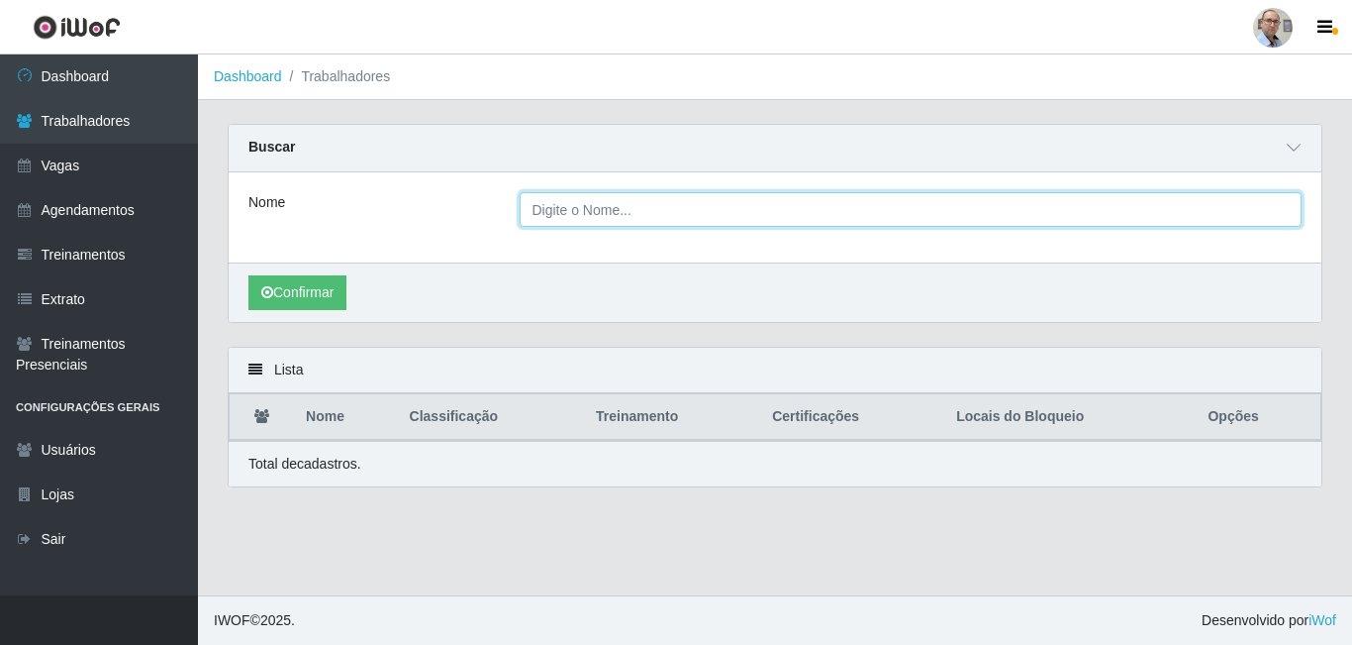
click at [707, 211] on input "Nome" at bounding box center [911, 209] width 783 height 35
type input "[PERSON_NAME]"
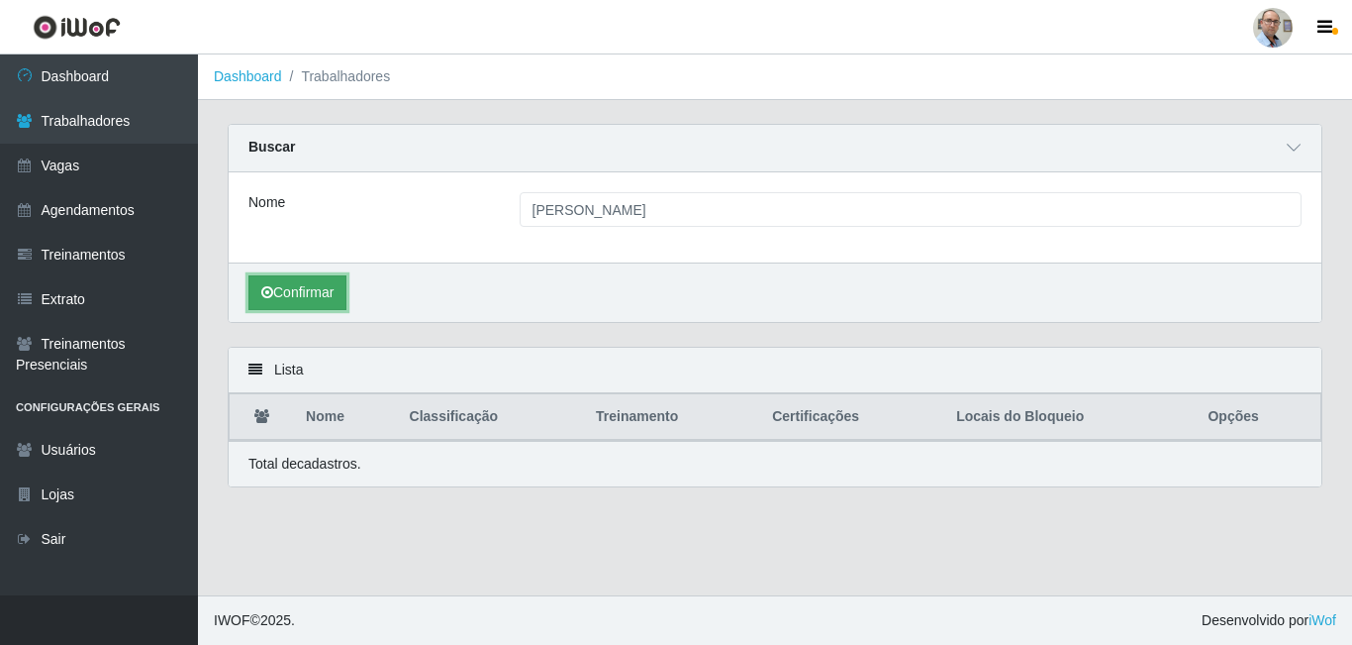
click at [310, 293] on button "Confirmar" at bounding box center [298, 292] width 98 height 35
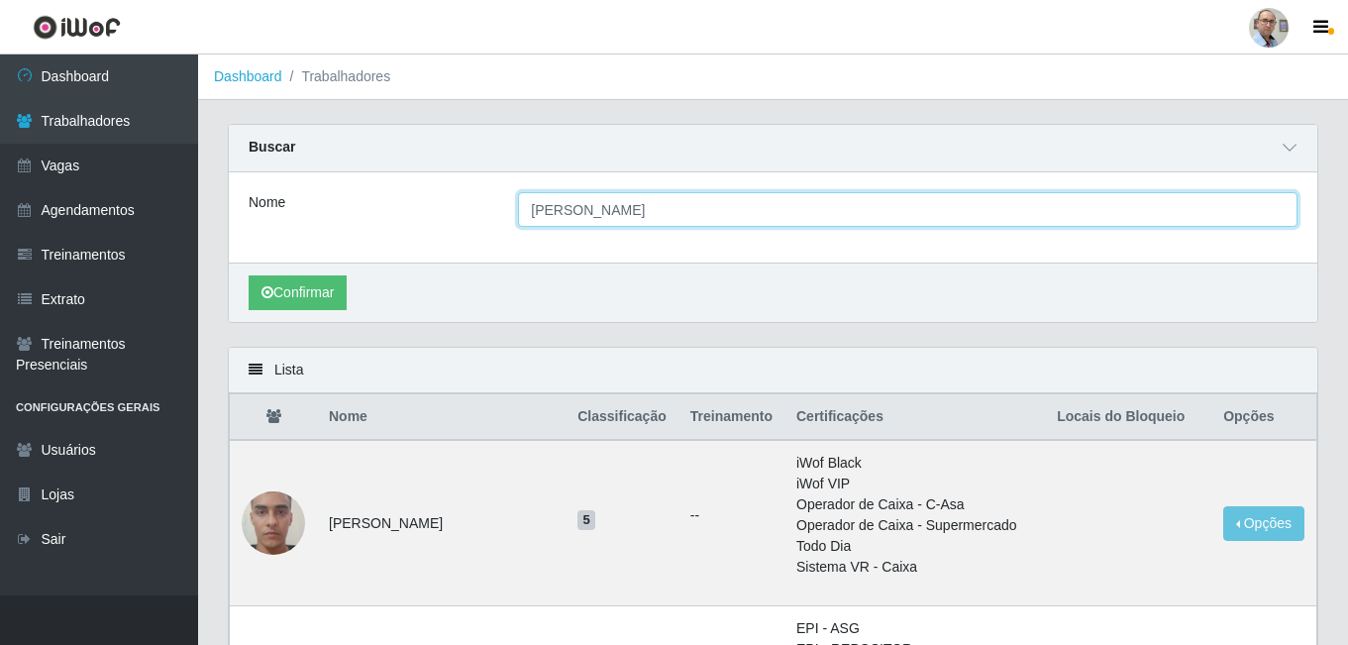
drag, startPoint x: 601, startPoint y: 209, endPoint x: 420, endPoint y: 204, distance: 181.3
click at [420, 204] on div "Nome [PERSON_NAME]" at bounding box center [773, 209] width 1078 height 35
